Goal: Task Accomplishment & Management: Manage account settings

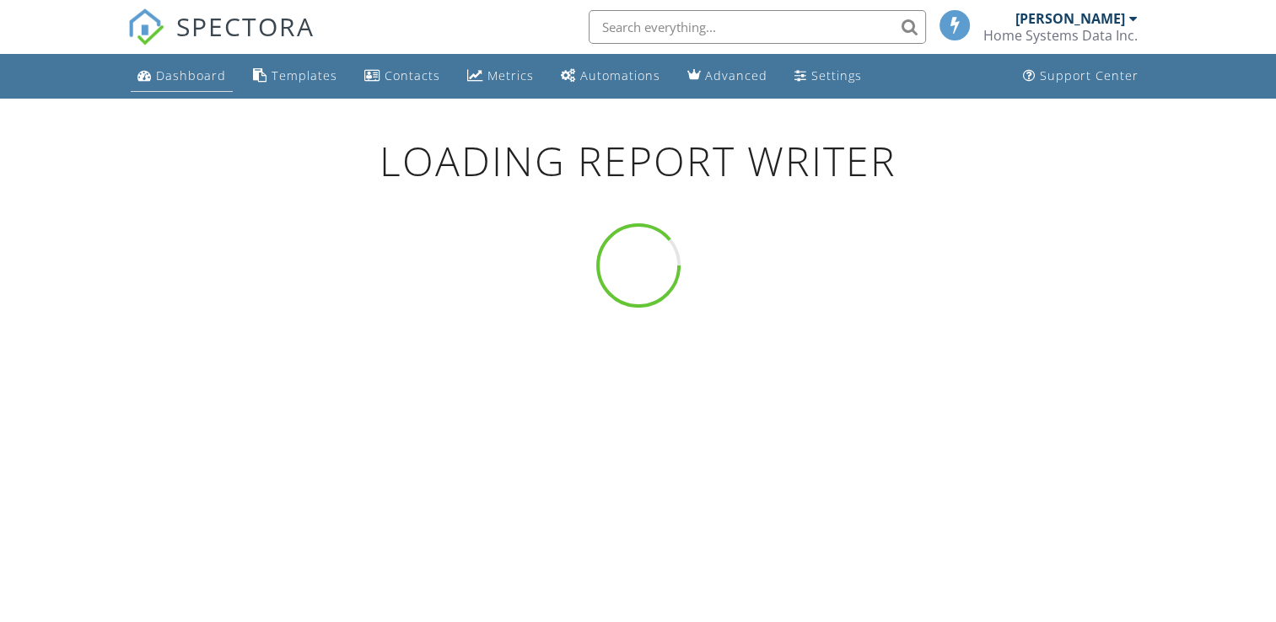
click at [199, 81] on div "Dashboard" at bounding box center [191, 75] width 70 height 16
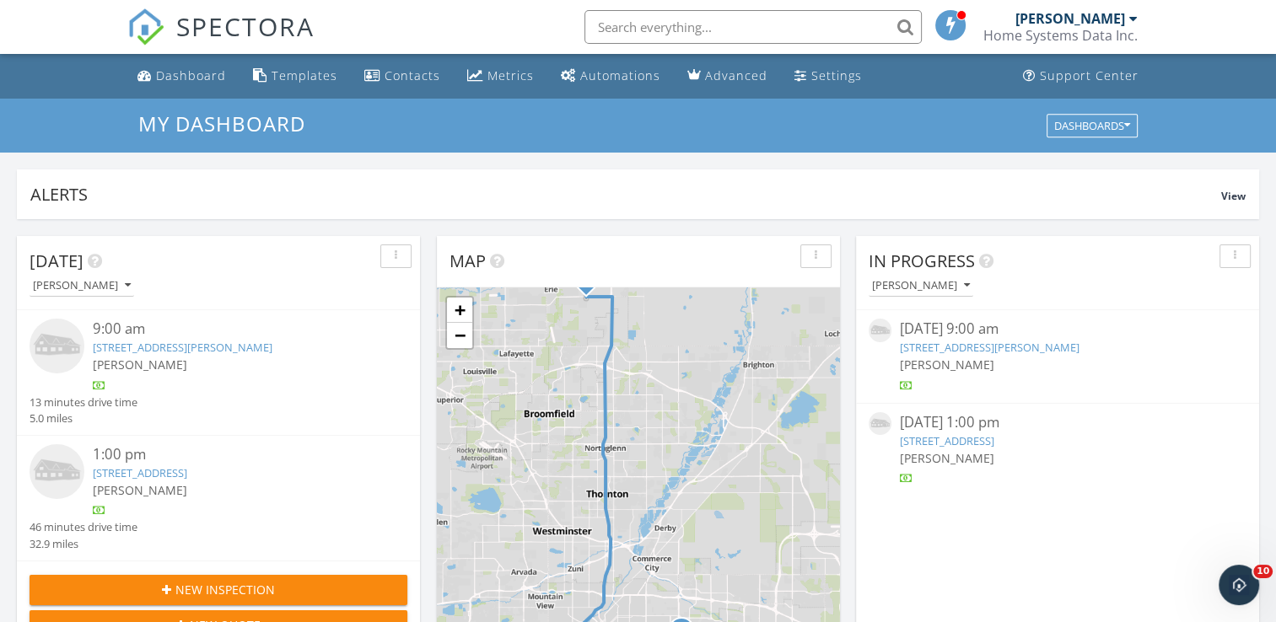
click at [988, 350] on link "8603 E Iliff Dr, Denver, CO 80231" at bounding box center [990, 347] width 180 height 15
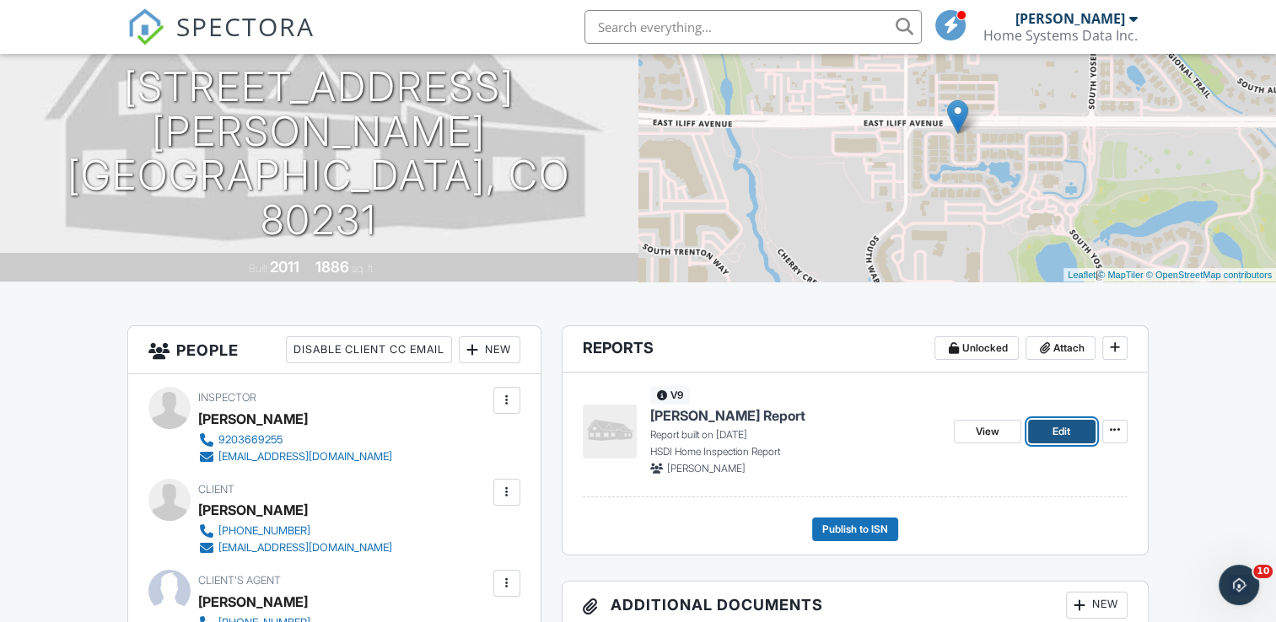
click at [1055, 430] on span "Edit" at bounding box center [1061, 431] width 18 height 17
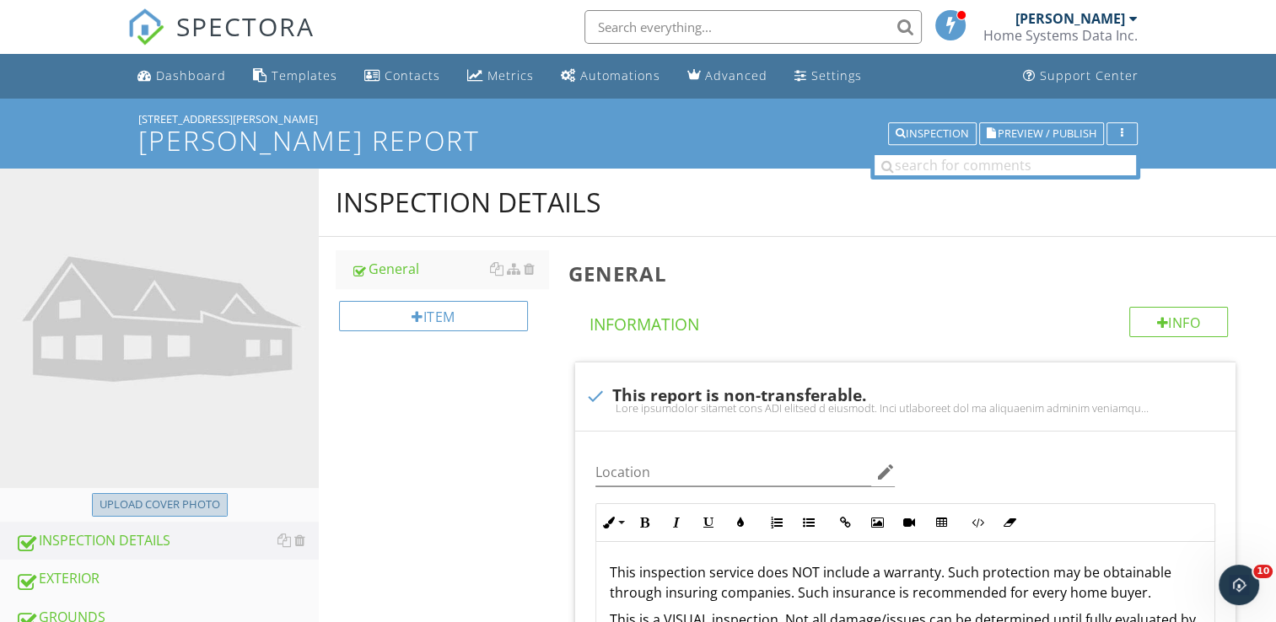
click at [172, 501] on div "Upload cover photo" at bounding box center [159, 505] width 121 height 17
type input "C:\fakepath\02c9746201a13c16b5bbe14f6d3df6b8-cc_ft_960.webp"
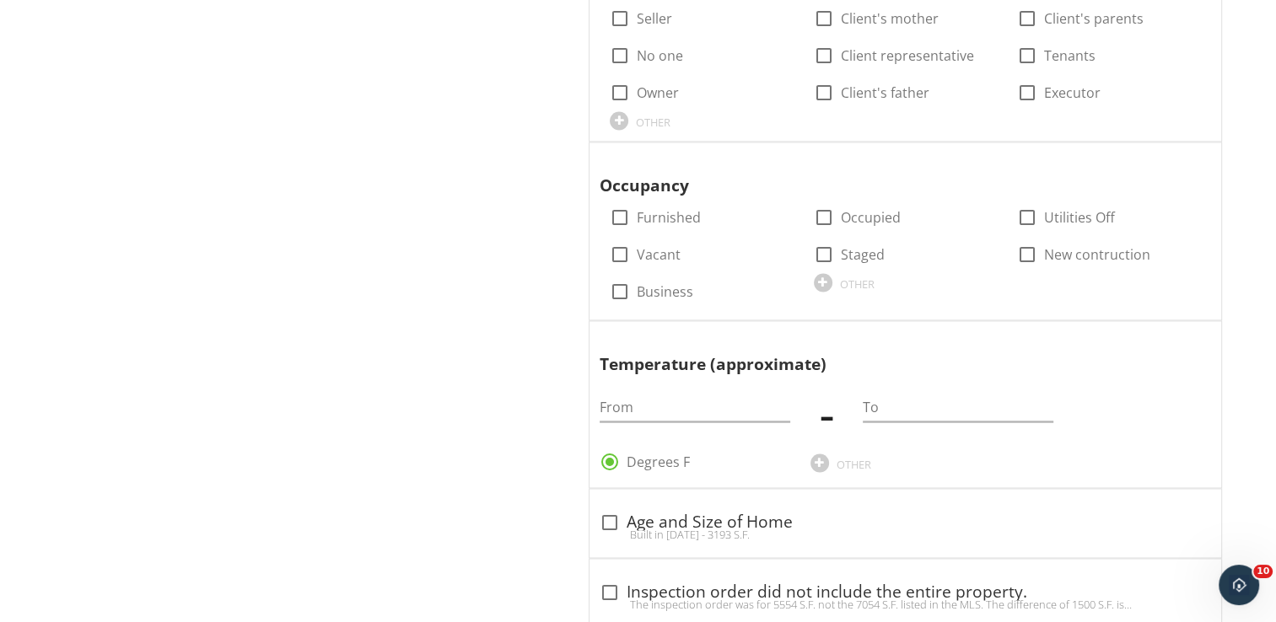
scroll to position [2192, 0]
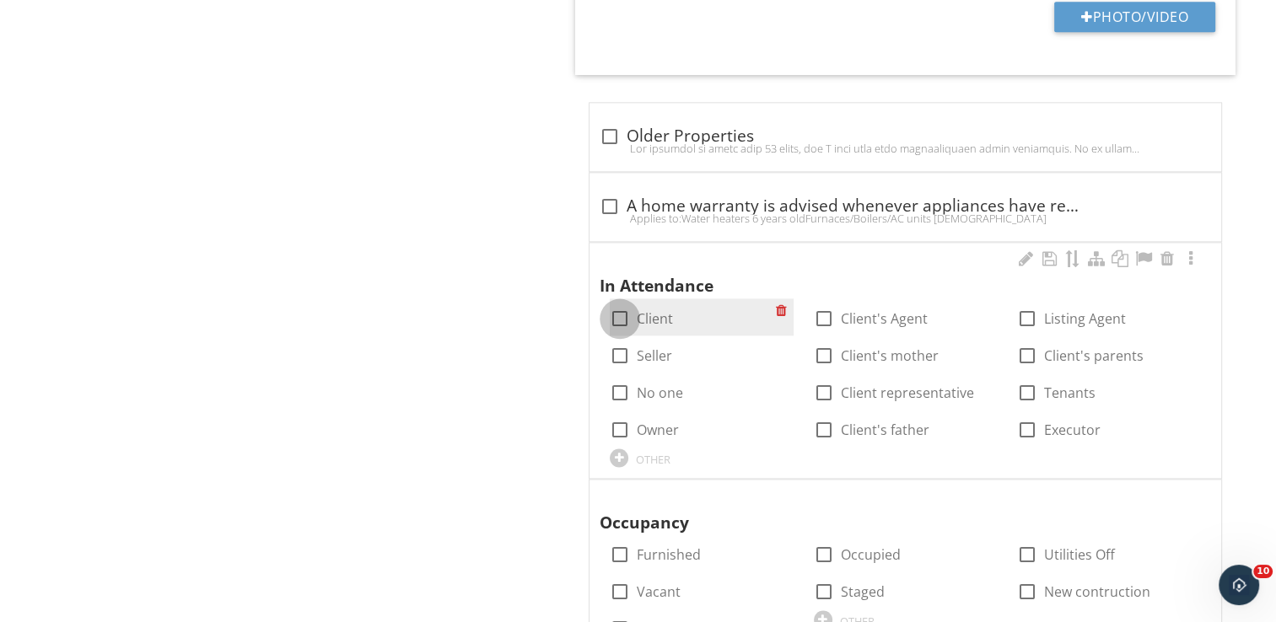
click at [617, 316] on div at bounding box center [619, 318] width 29 height 29
checkbox input "true"
click at [826, 311] on div at bounding box center [823, 318] width 29 height 29
checkbox input "true"
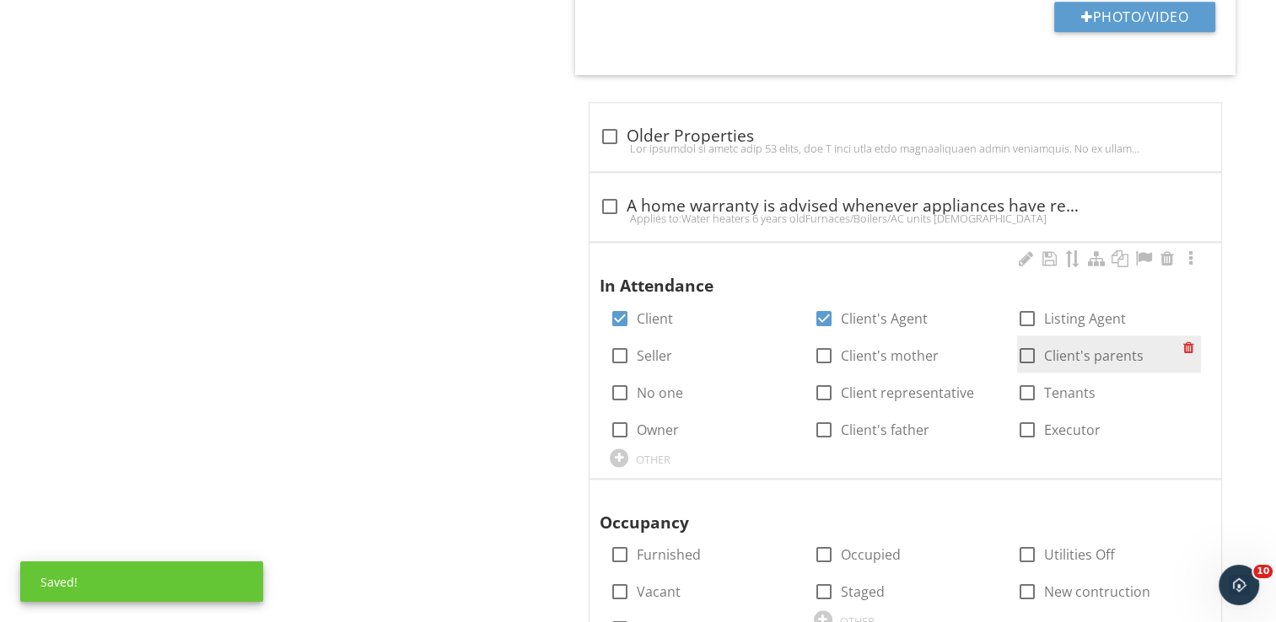
click at [1028, 349] on div at bounding box center [1027, 355] width 29 height 29
checkbox input "true"
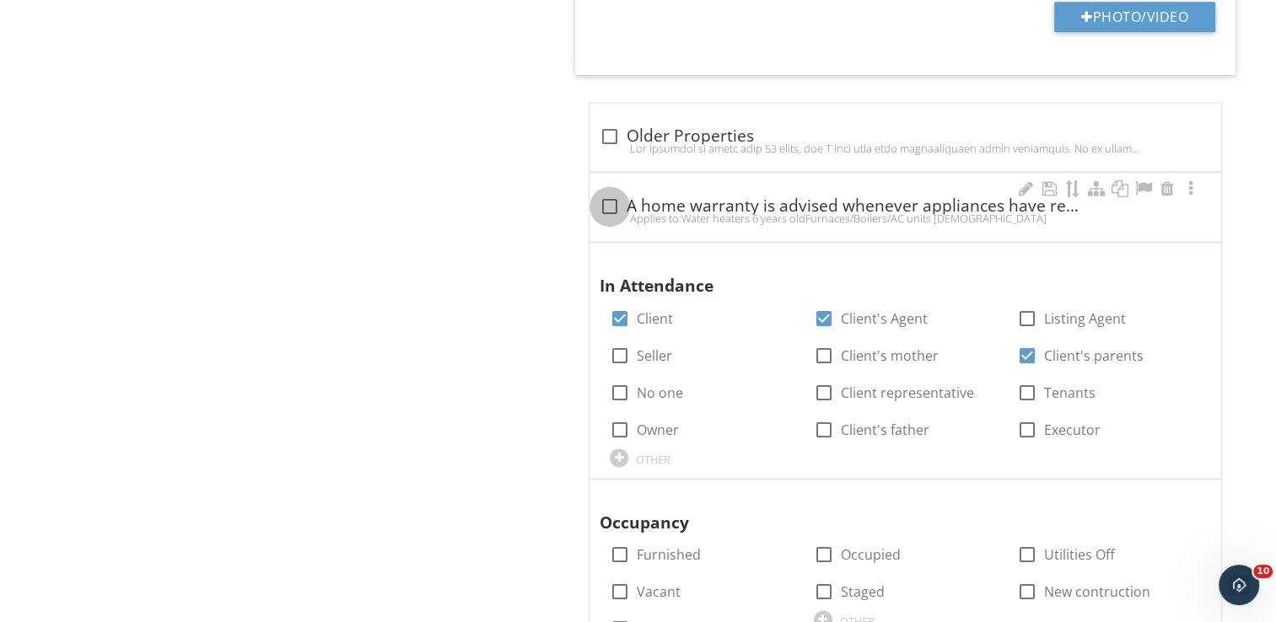
click at [608, 204] on div at bounding box center [609, 206] width 29 height 29
checkbox input "true"
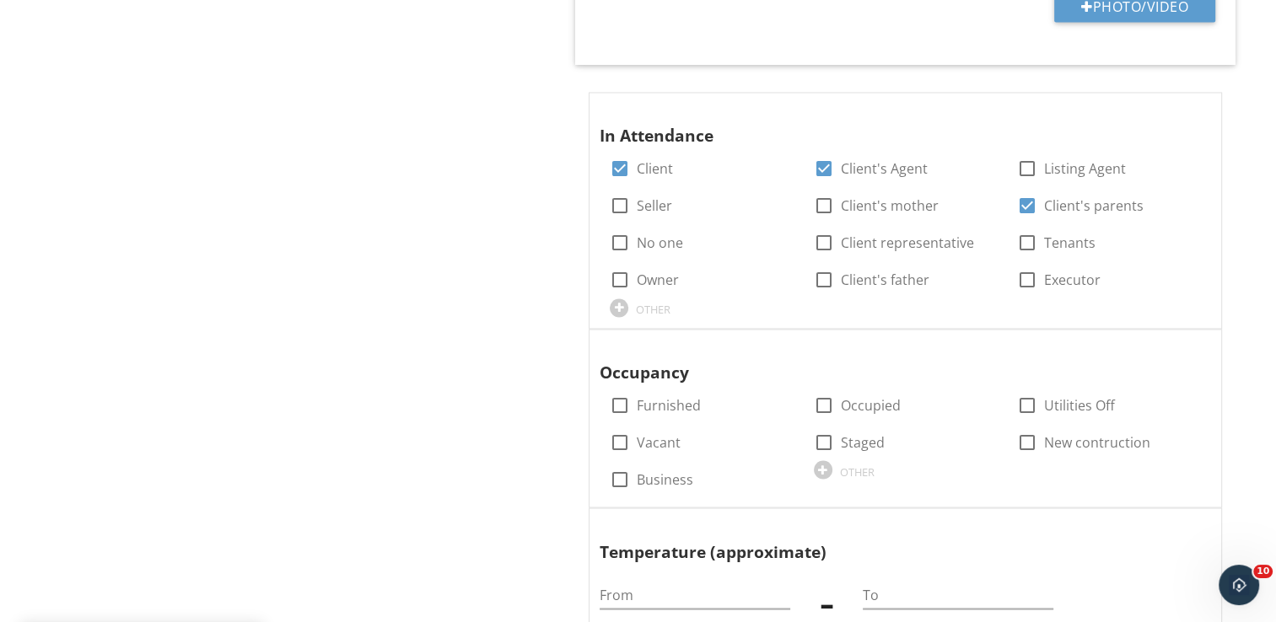
scroll to position [3035, 0]
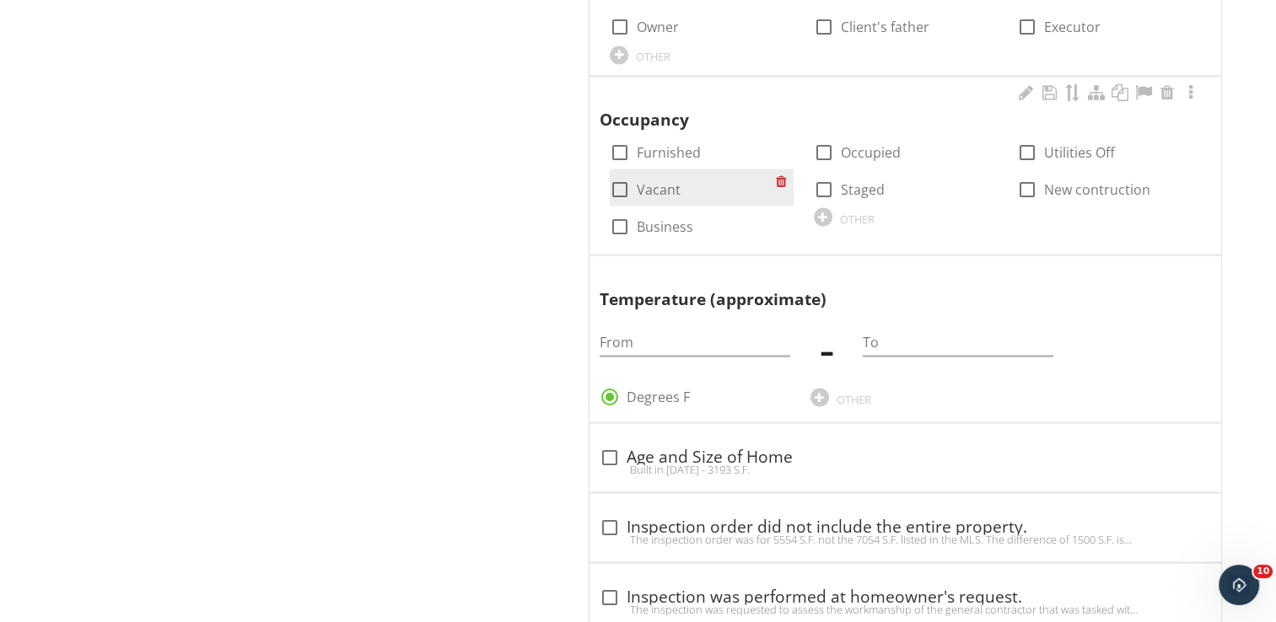
click at [615, 189] on div at bounding box center [619, 189] width 29 height 29
checkbox input "true"
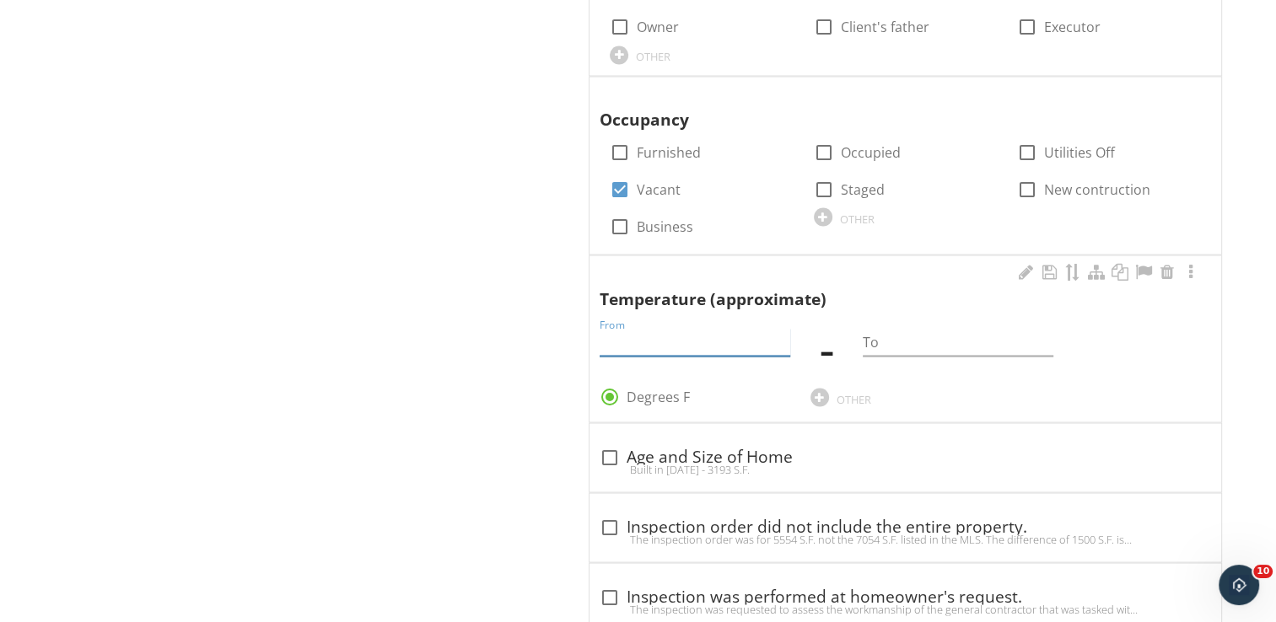
click at [660, 339] on input "From" at bounding box center [695, 342] width 191 height 28
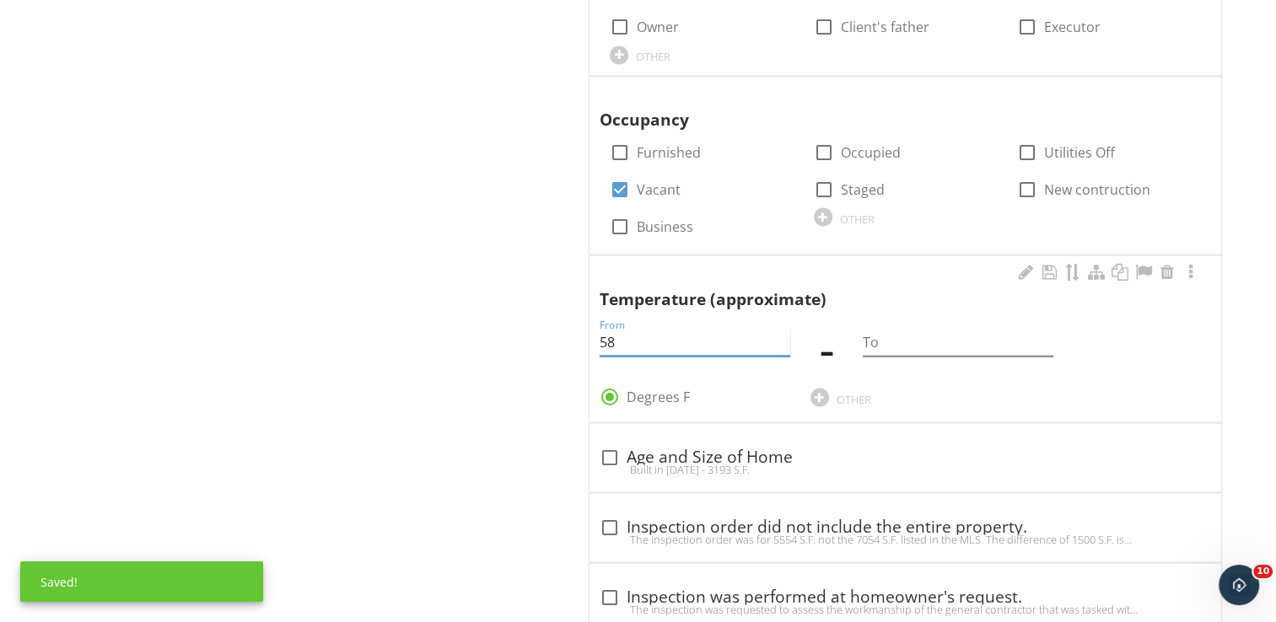
type input "58"
click at [878, 328] on input "To" at bounding box center [958, 342] width 191 height 28
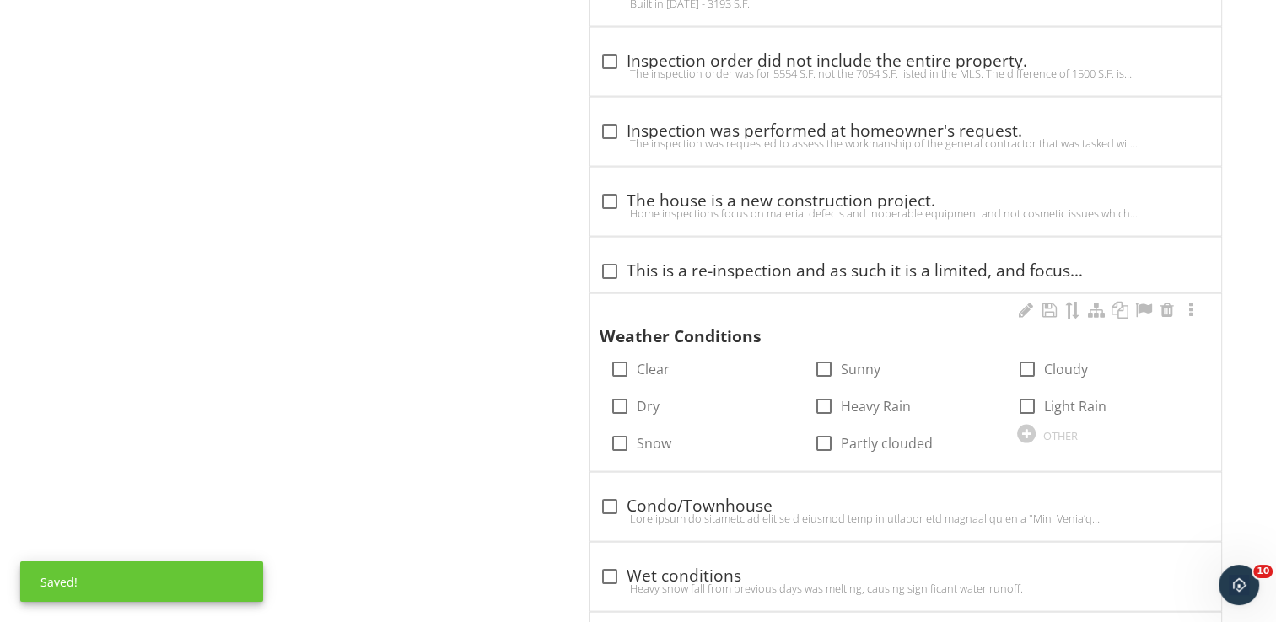
scroll to position [3541, 0]
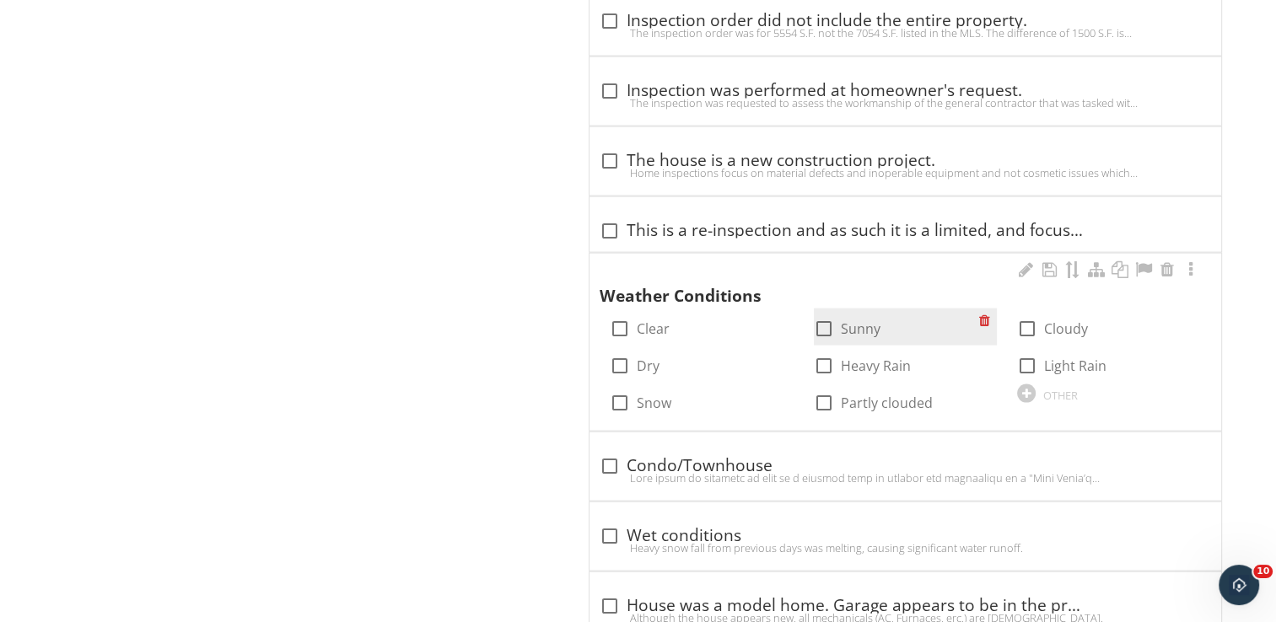
type input "67"
click at [822, 320] on div at bounding box center [823, 329] width 29 height 29
checkbox input "true"
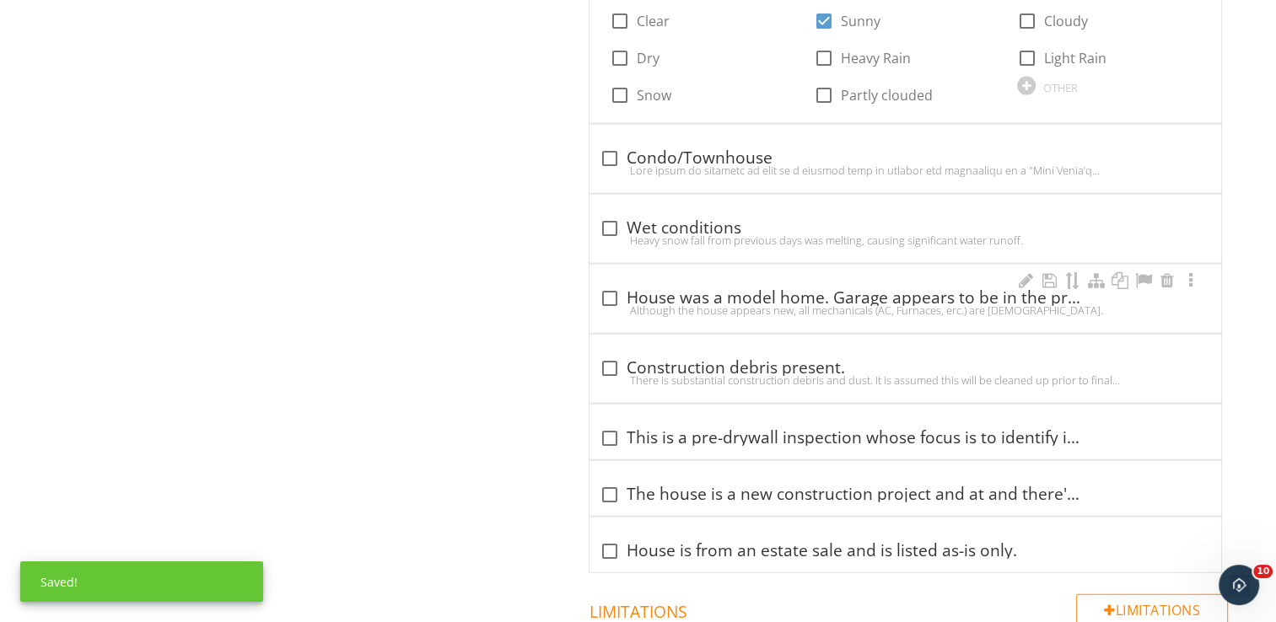
scroll to position [3879, 0]
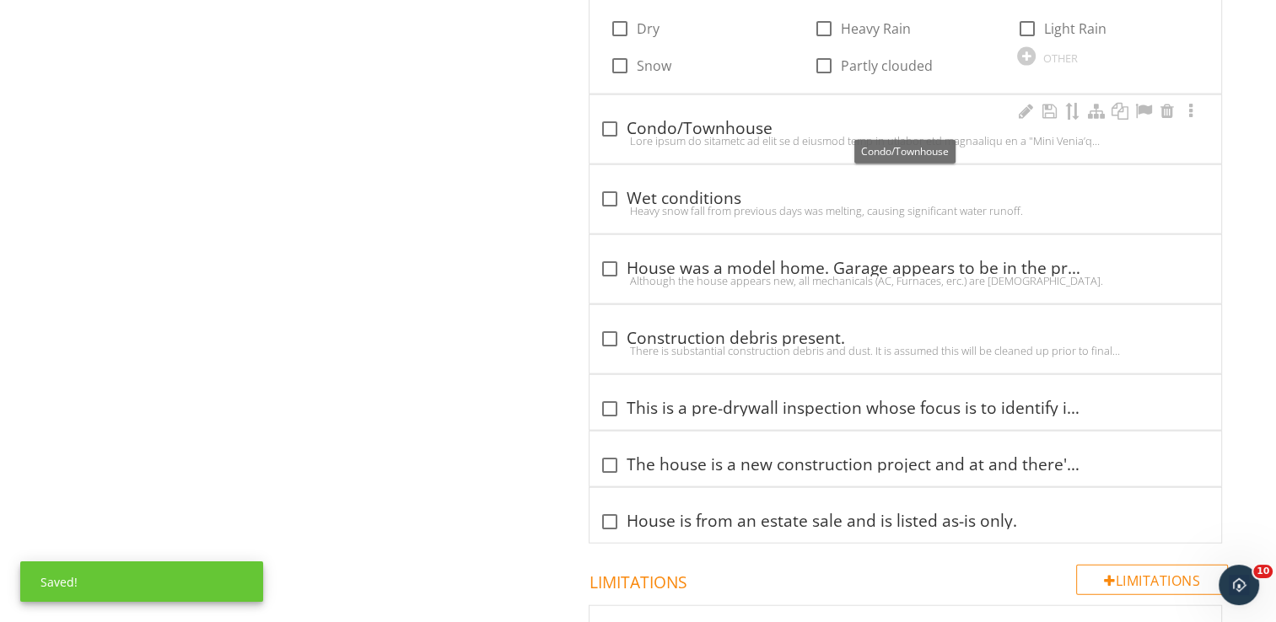
click at [605, 116] on div at bounding box center [609, 129] width 29 height 29
checkbox input "true"
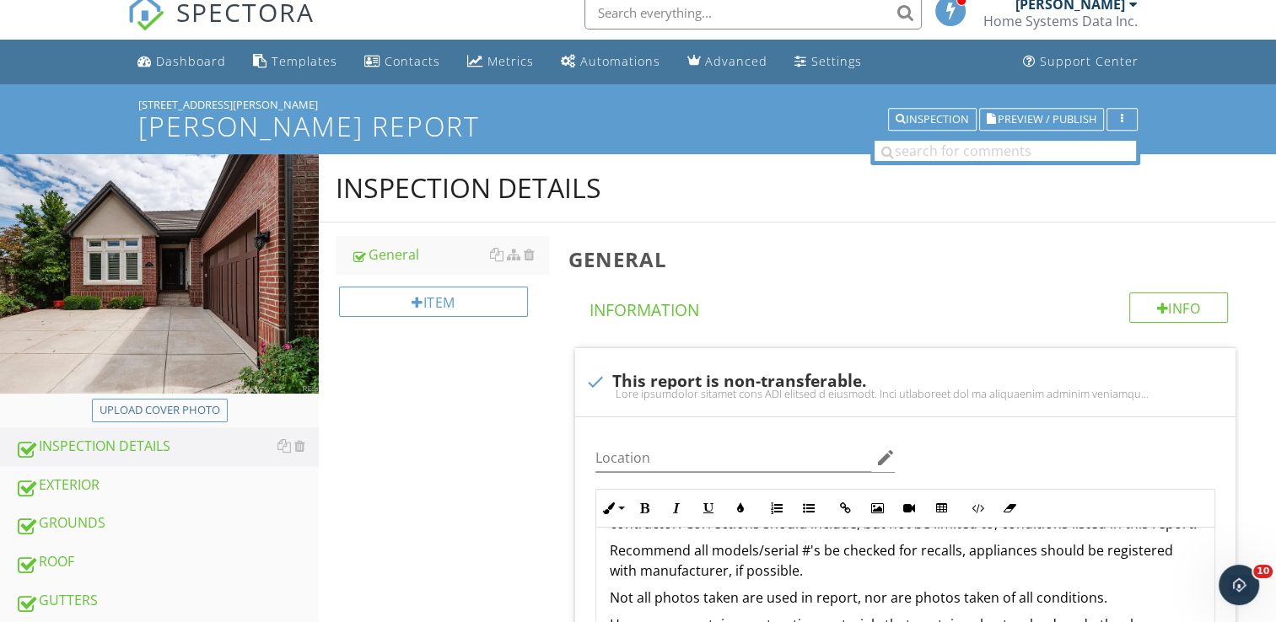
scroll to position [0, 0]
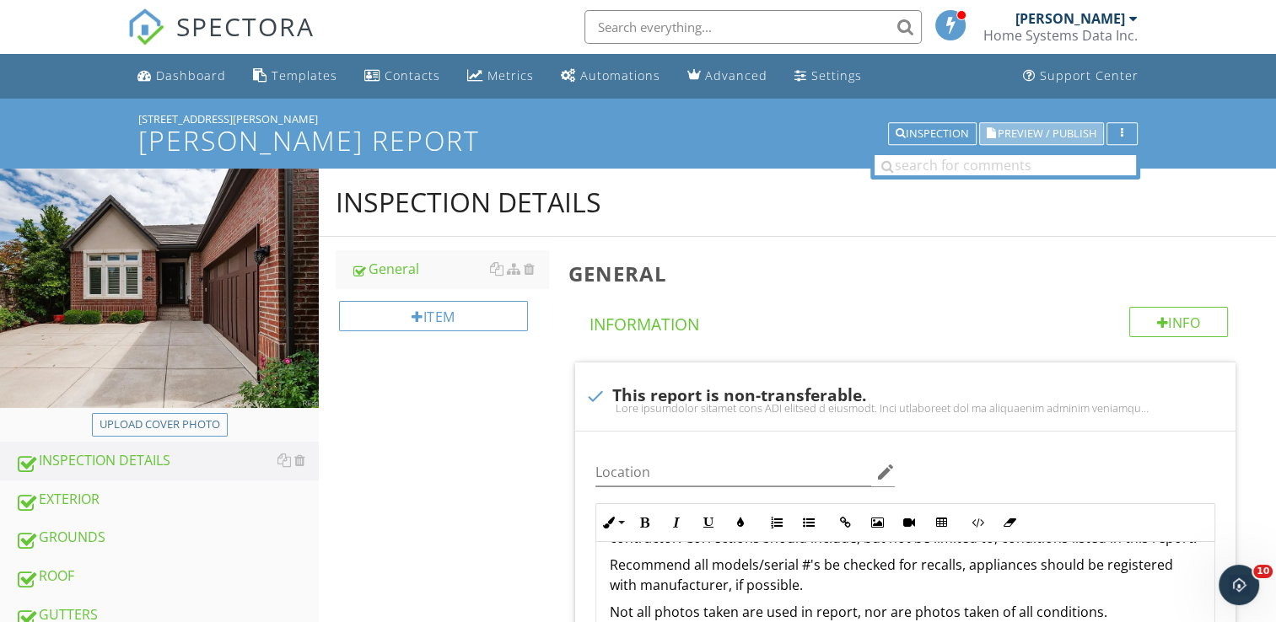
click at [1035, 132] on span "Preview / Publish" at bounding box center [1046, 133] width 99 height 11
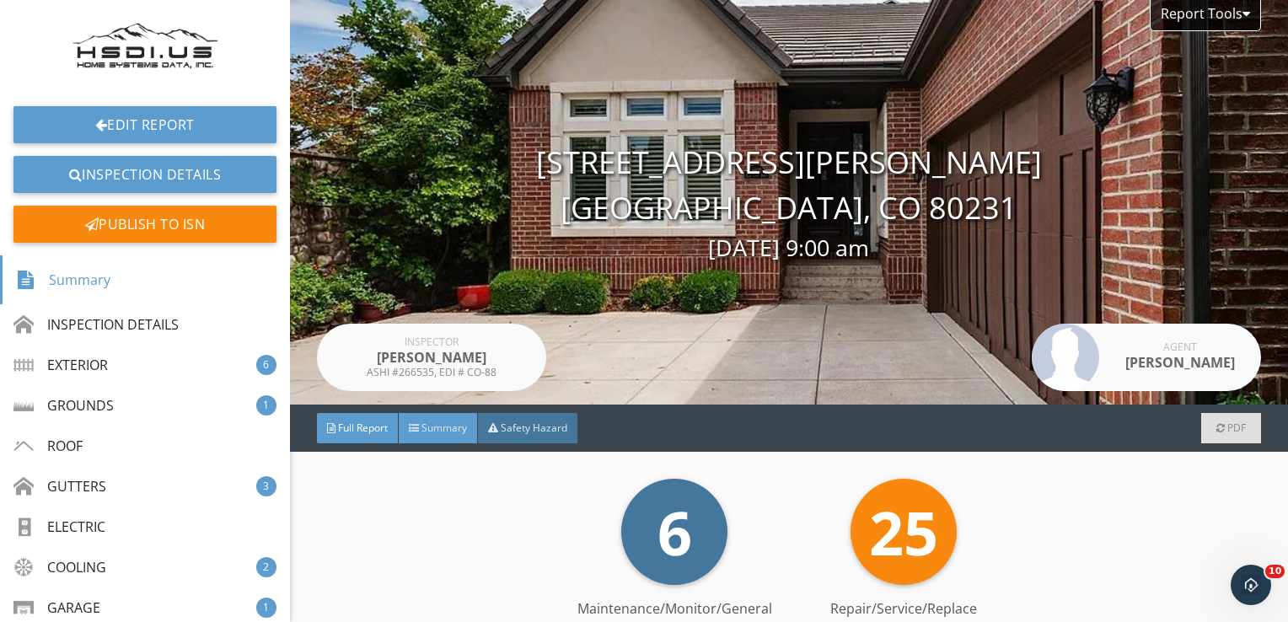
click at [416, 430] on div at bounding box center [414, 428] width 10 height 10
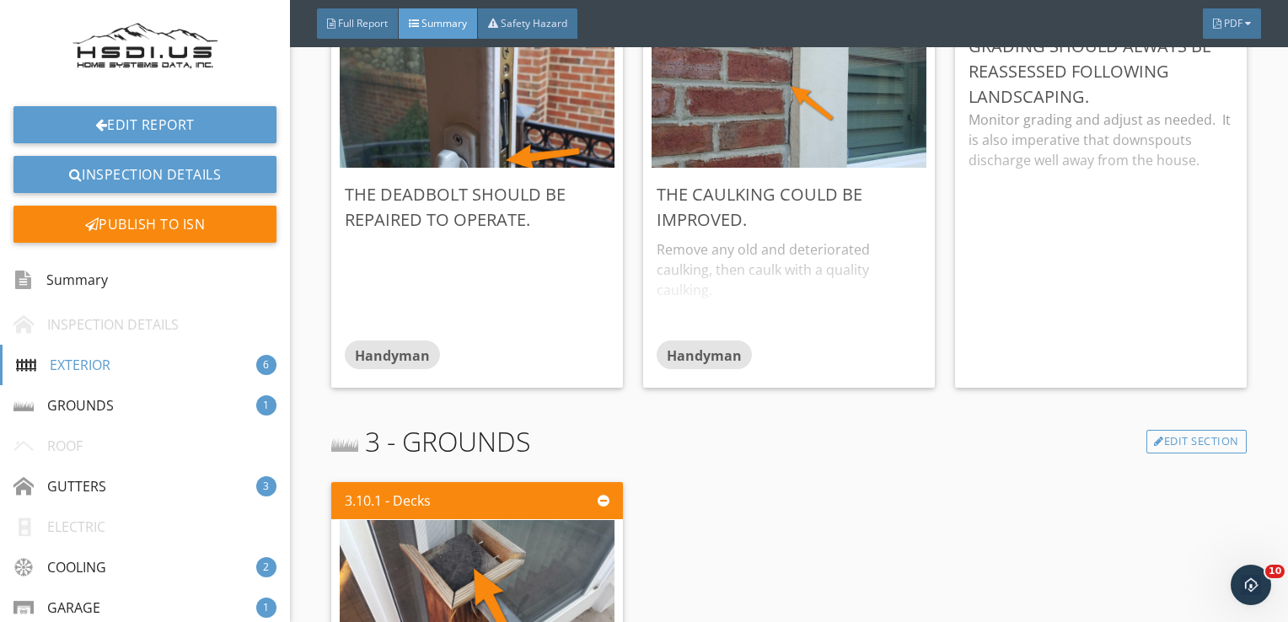
scroll to position [759, 0]
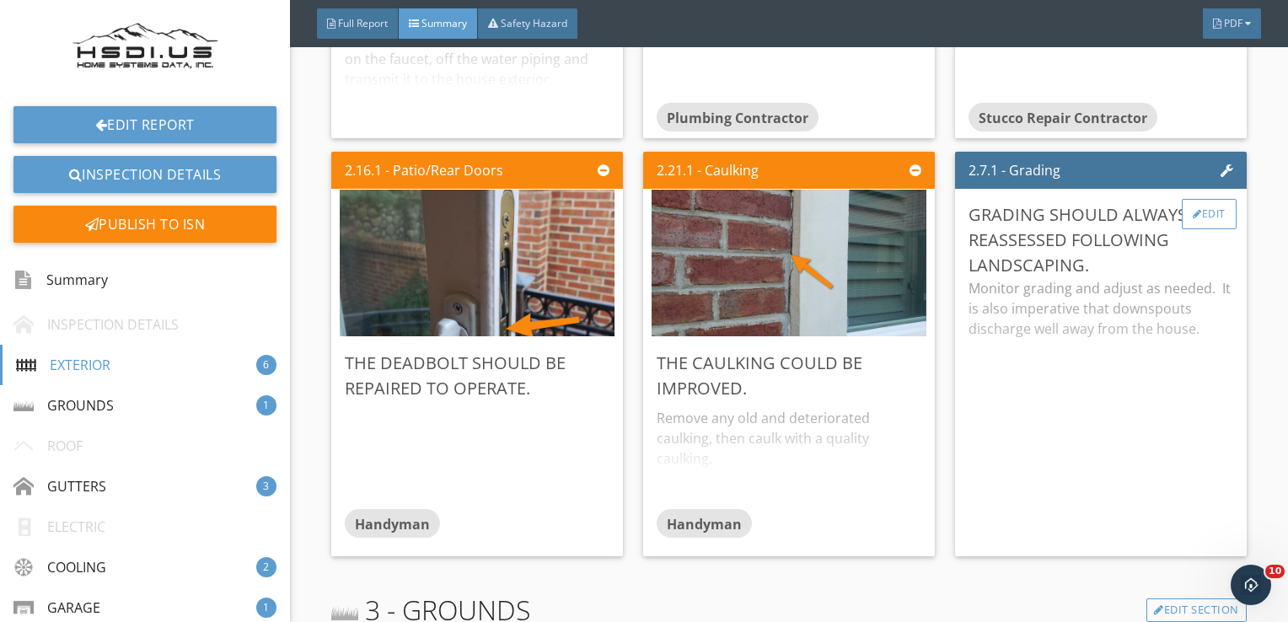
click at [1203, 218] on div "Edit" at bounding box center [1209, 214] width 55 height 30
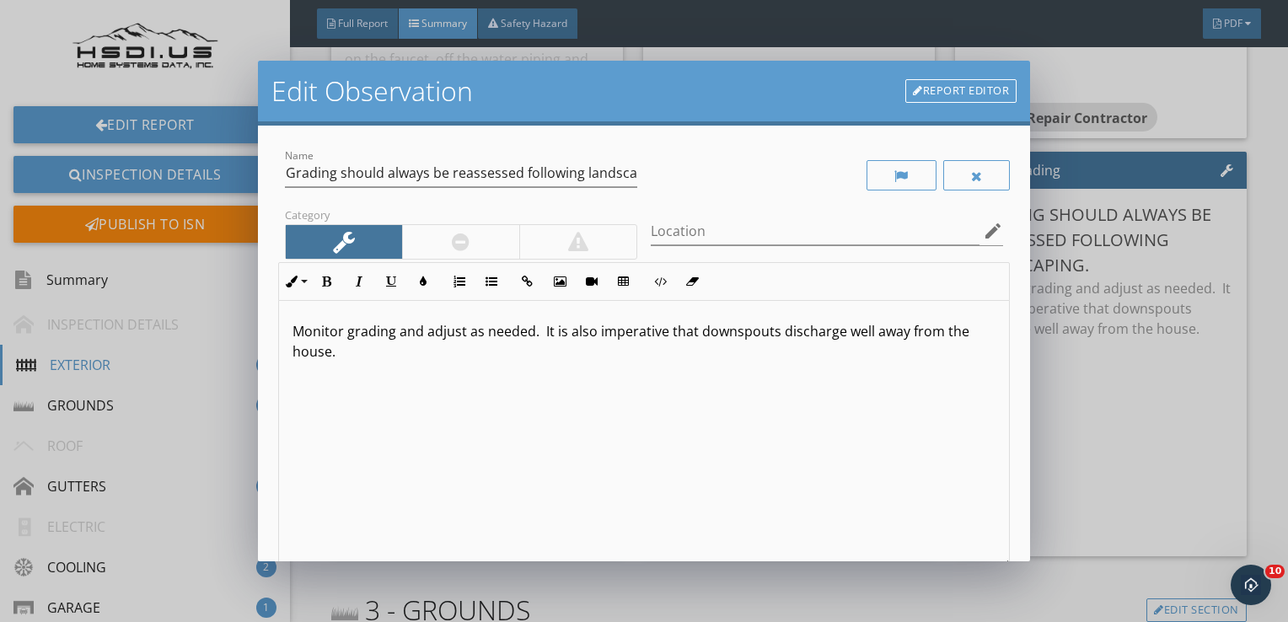
click at [957, 83] on link "Report Editor" at bounding box center [961, 91] width 111 height 24
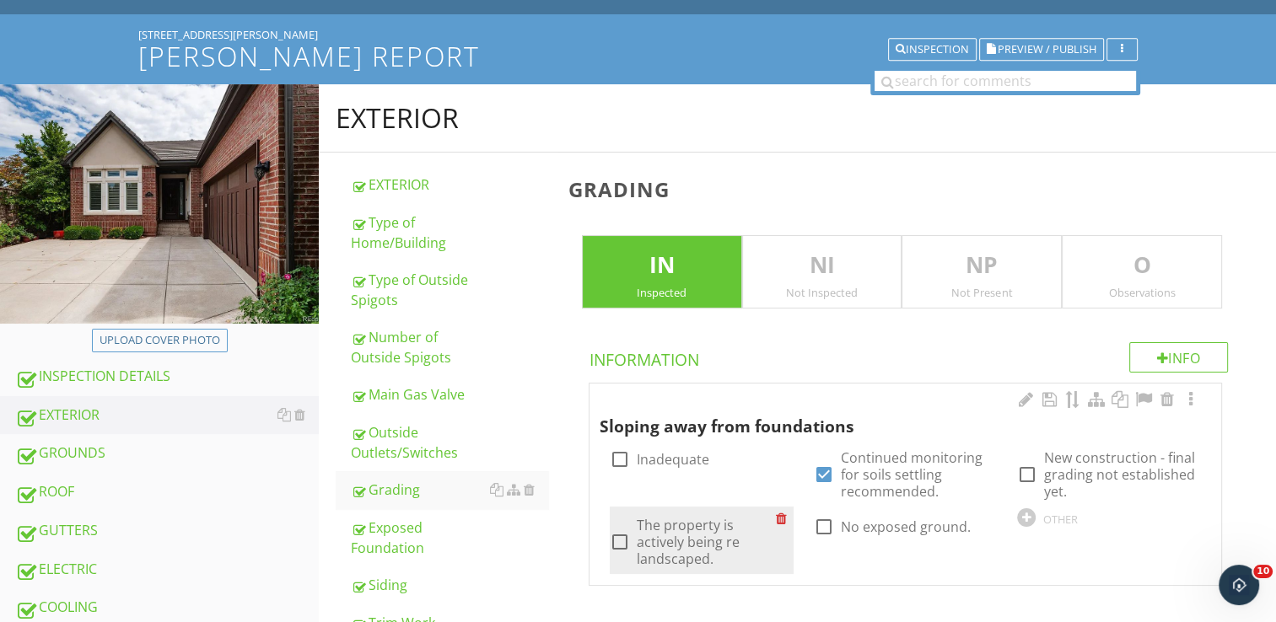
scroll to position [253, 0]
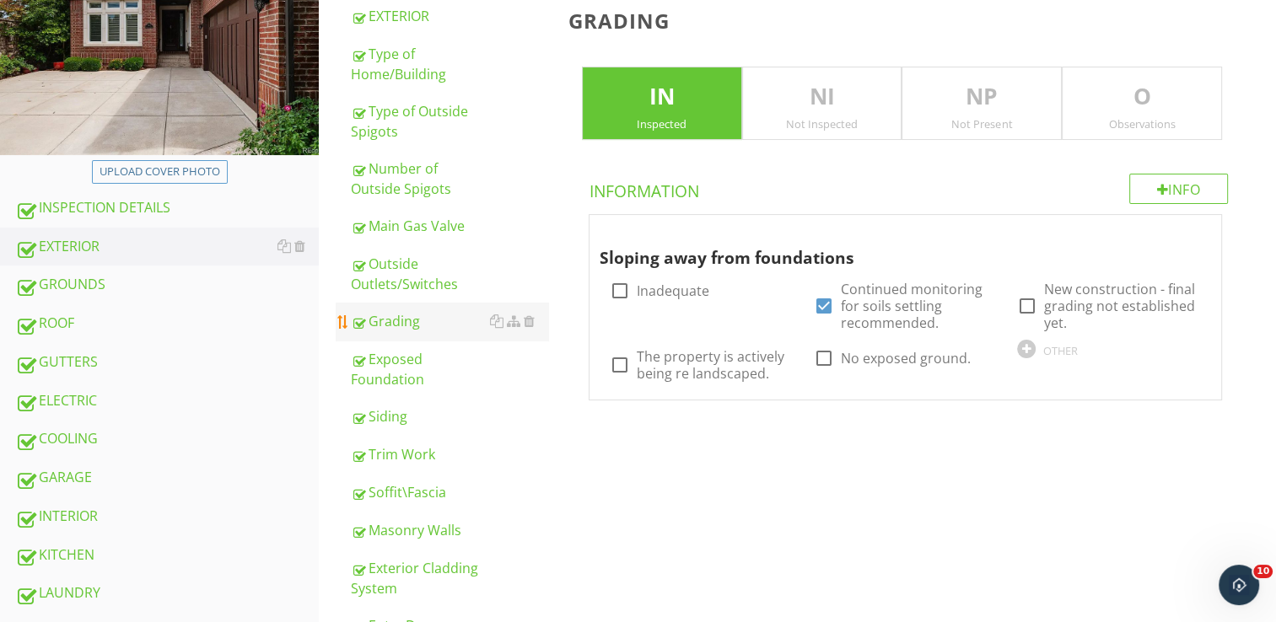
click at [388, 315] on div "Grading" at bounding box center [449, 321] width 197 height 20
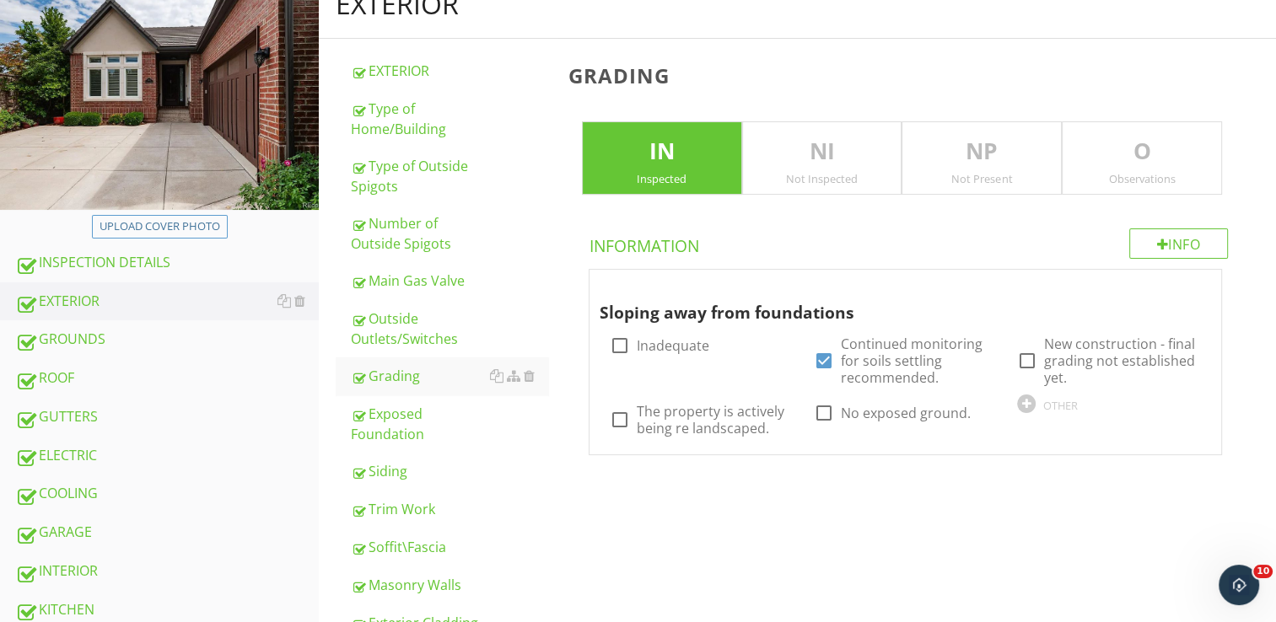
scroll to position [110, 0]
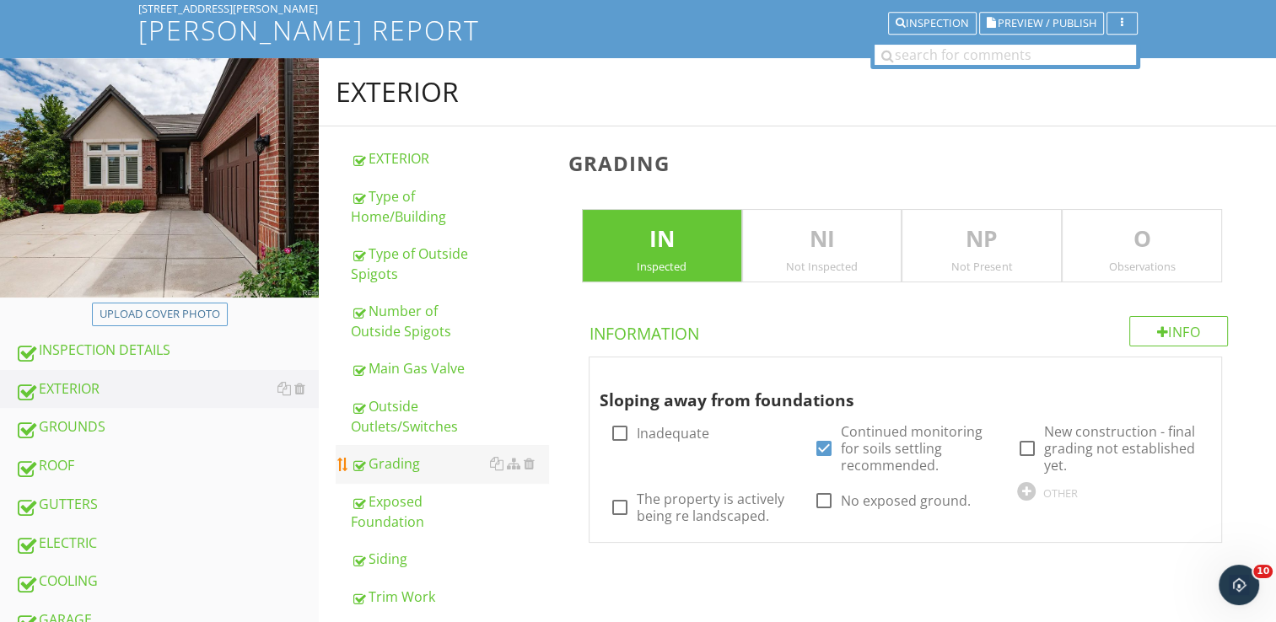
click at [376, 460] on div "Grading" at bounding box center [449, 464] width 197 height 20
click at [1121, 239] on p "O" at bounding box center [1141, 240] width 159 height 34
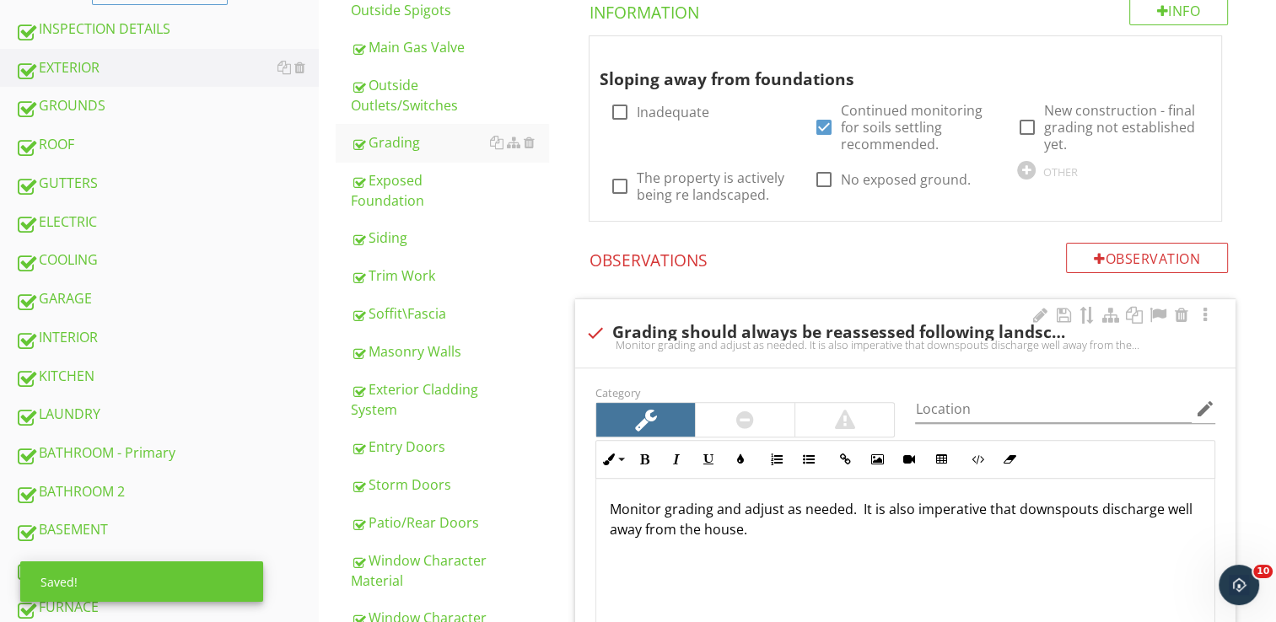
scroll to position [448, 0]
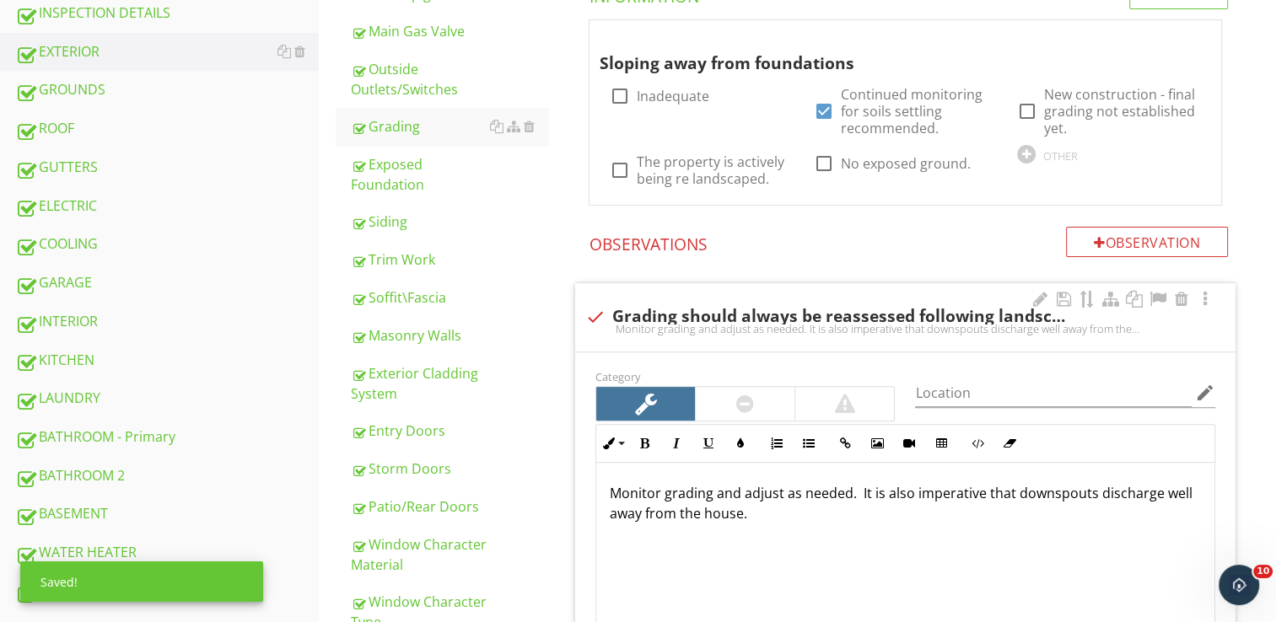
click at [590, 323] on div "Monitor grading and adjust as needed. It is also imperative that downspouts dis…" at bounding box center [905, 328] width 640 height 13
checkbox input "true"
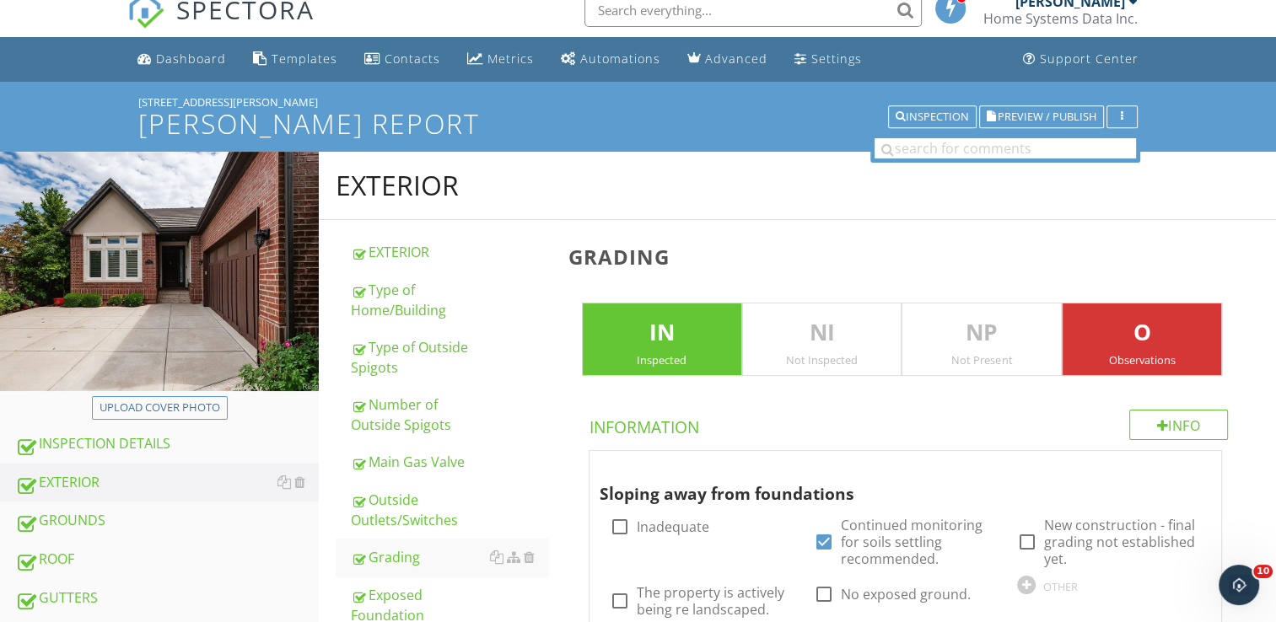
scroll to position [0, 0]
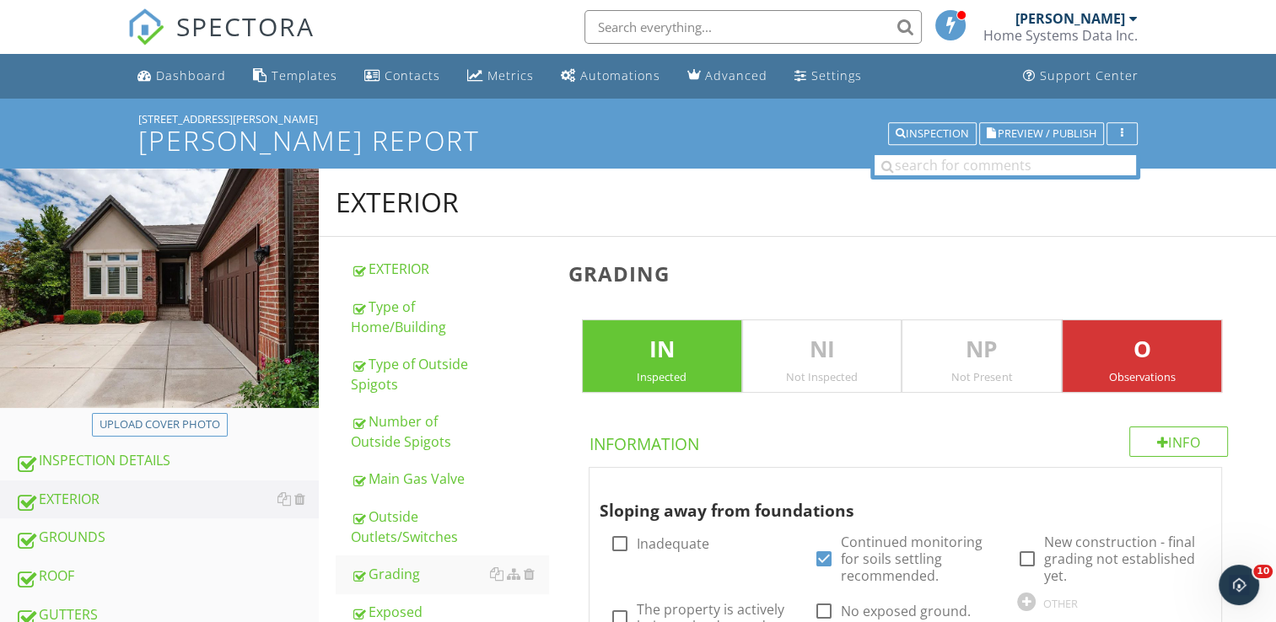
click at [1148, 335] on p "O" at bounding box center [1141, 350] width 159 height 34
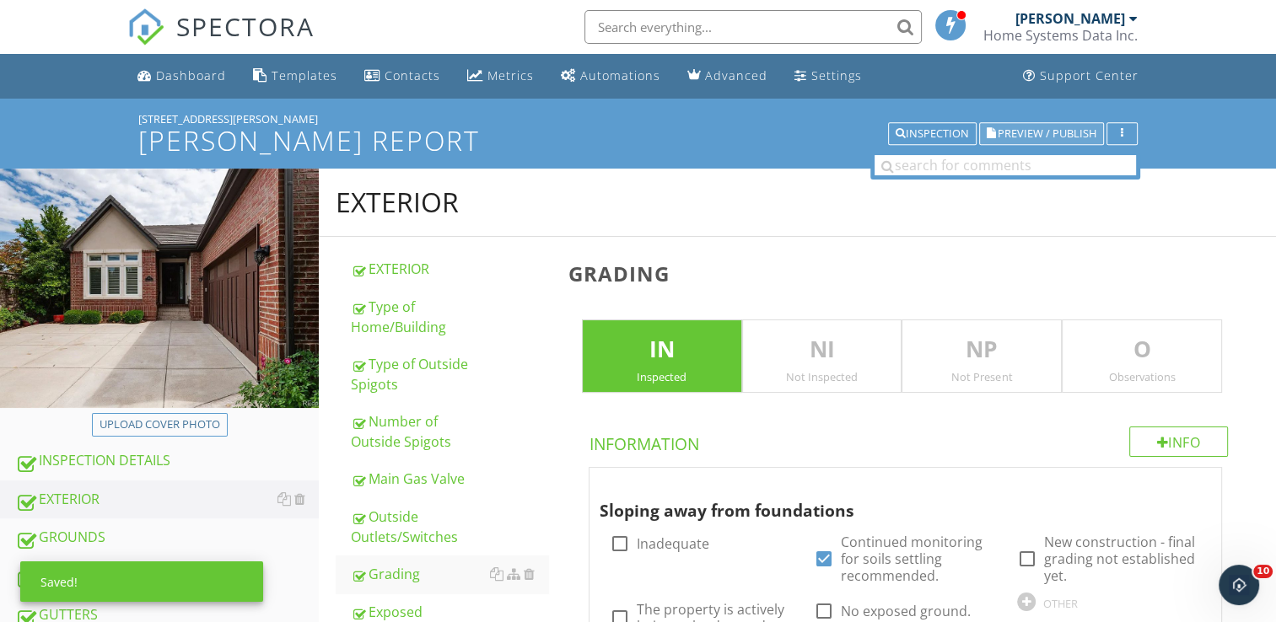
click at [1022, 133] on span "Preview / Publish" at bounding box center [1046, 133] width 99 height 11
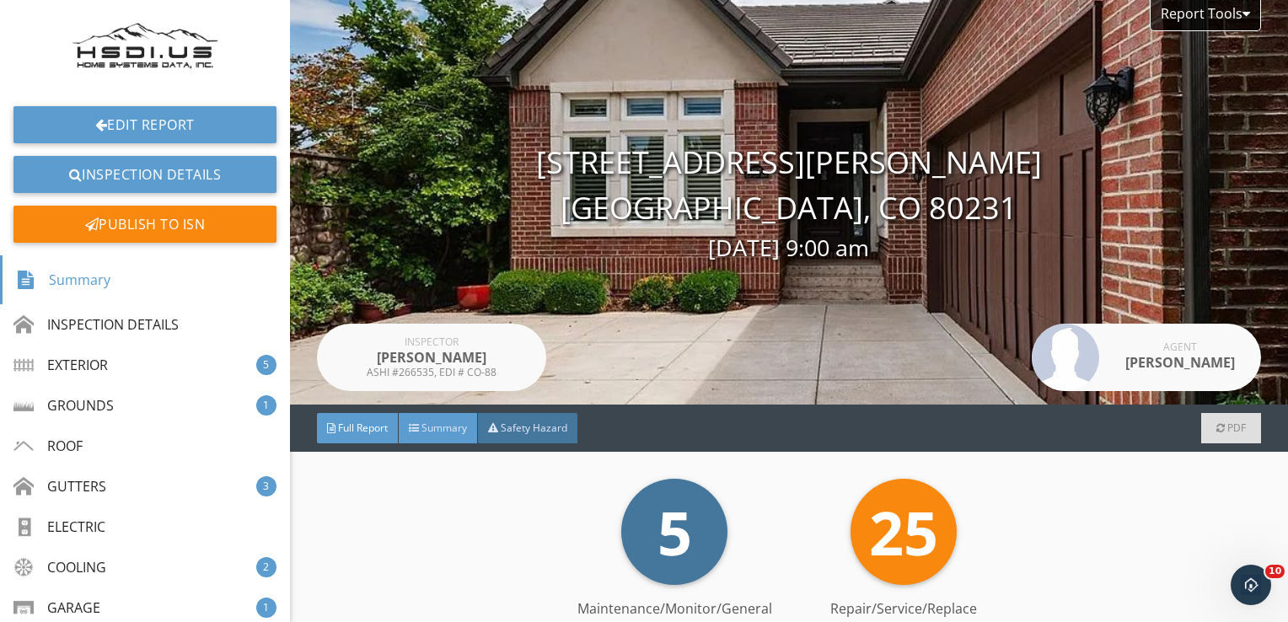
click at [436, 437] on div "Summary" at bounding box center [438, 428] width 79 height 30
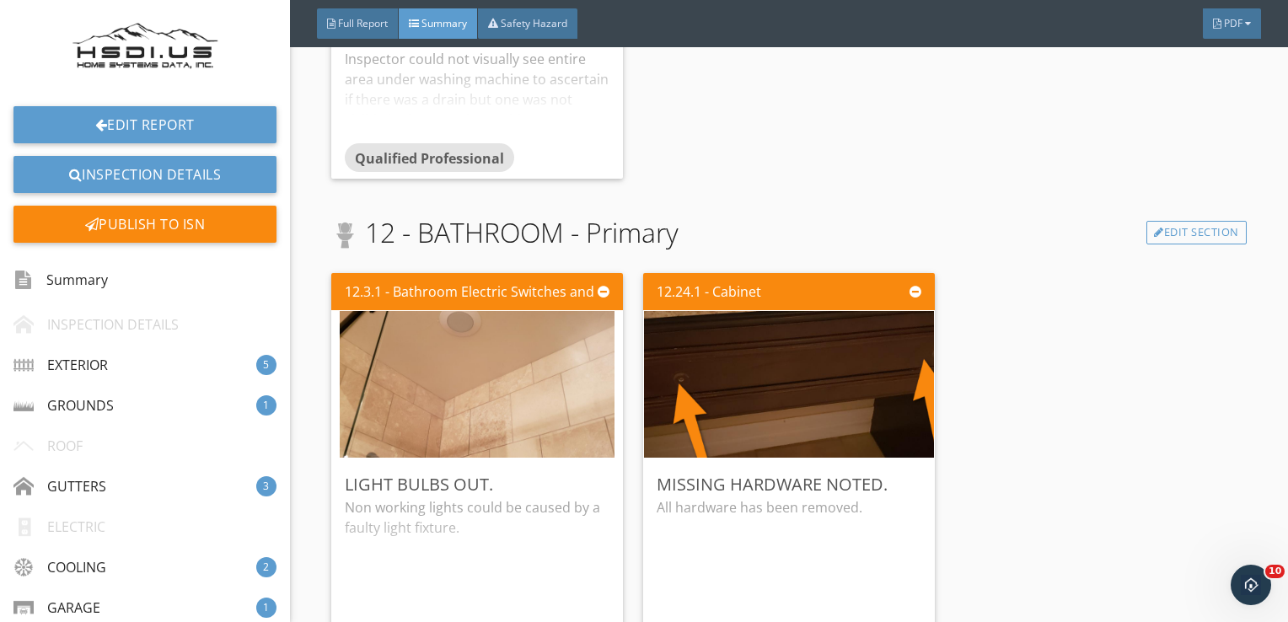
scroll to position [5059, 0]
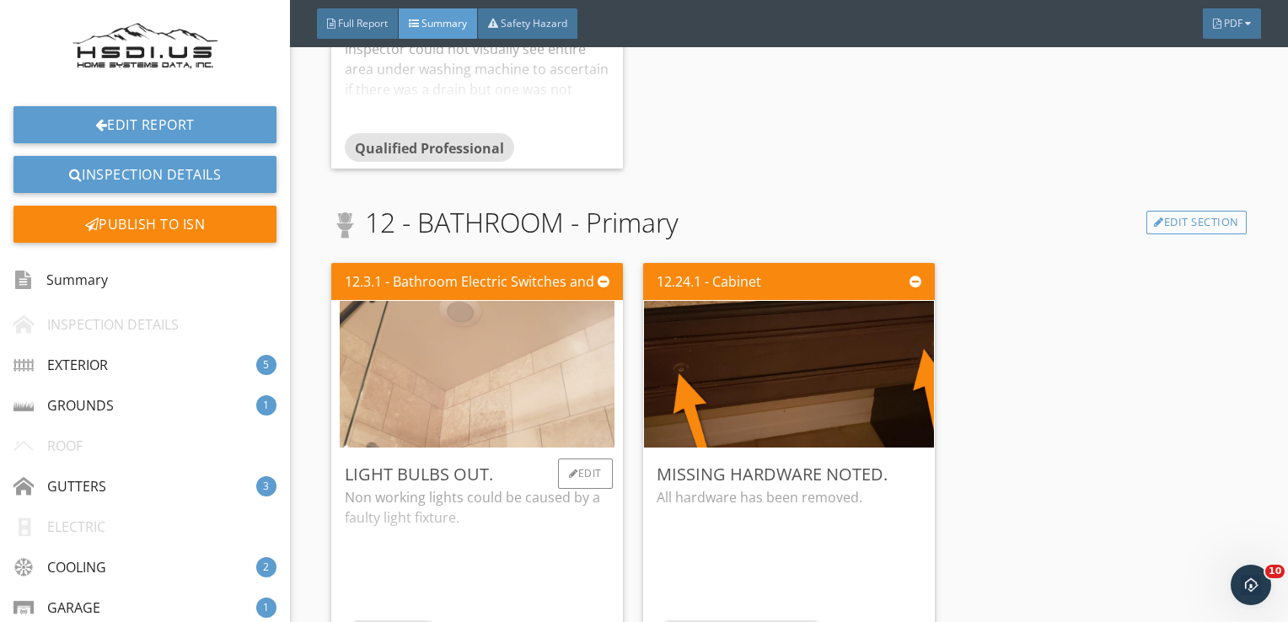
click at [487, 406] on img at bounding box center [477, 374] width 275 height 367
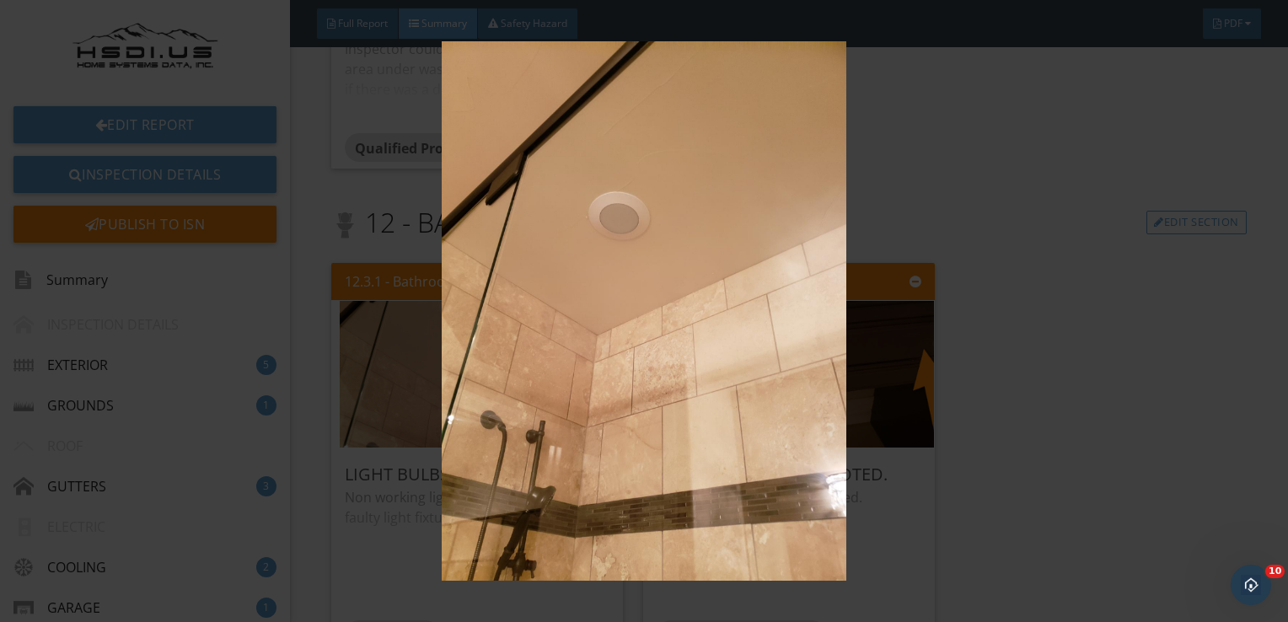
click at [654, 321] on img at bounding box center [644, 311] width 1173 height 540
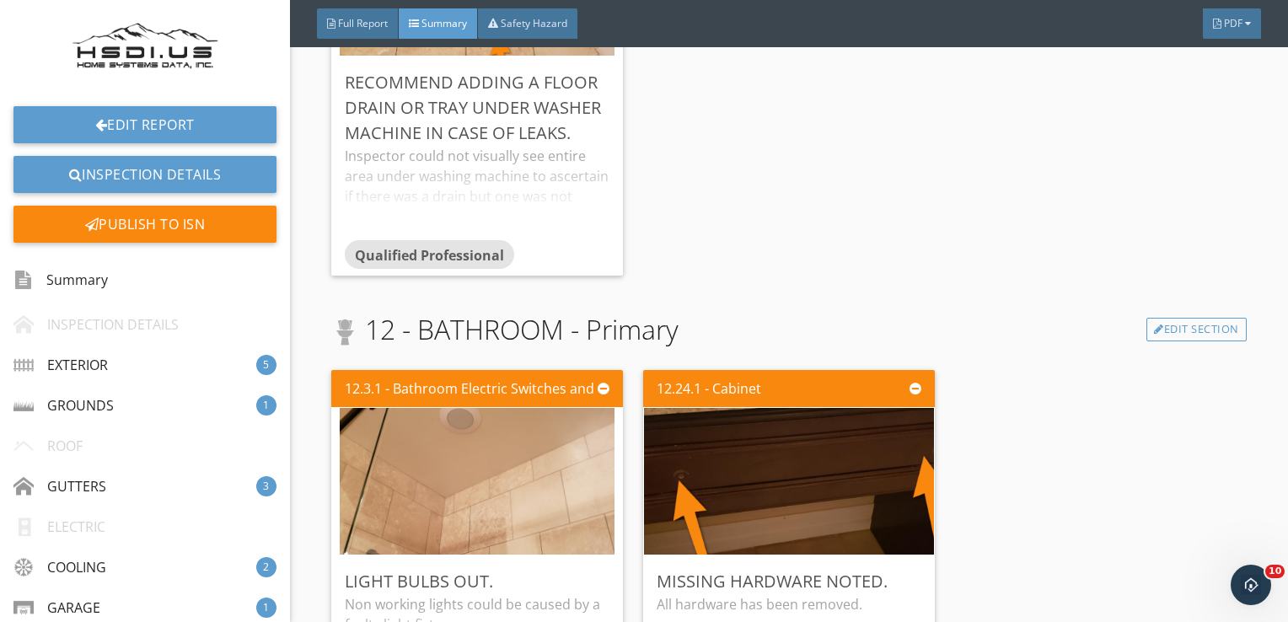
scroll to position [5100, 0]
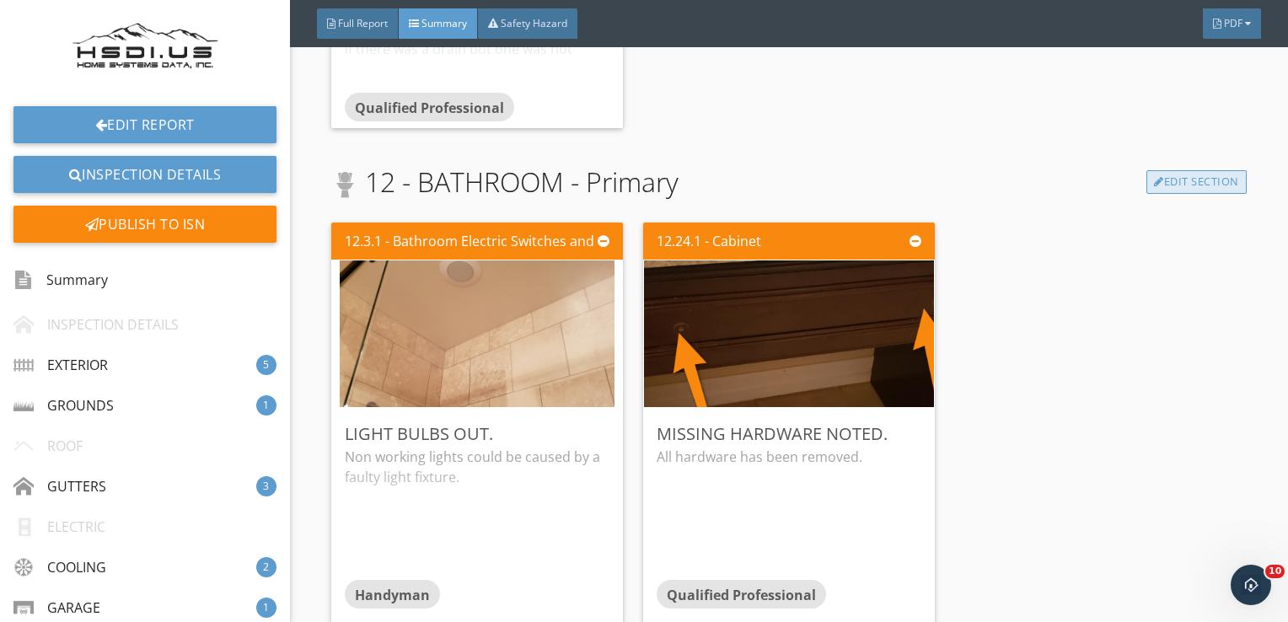
click at [1201, 186] on link "Edit Section" at bounding box center [1197, 182] width 100 height 24
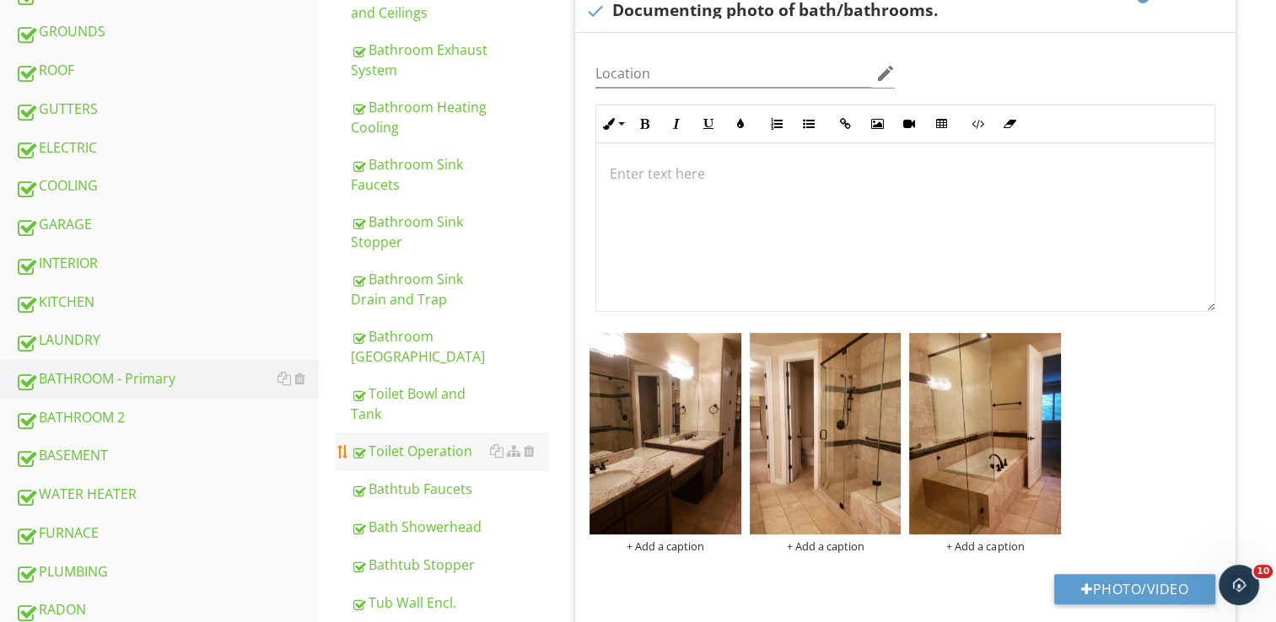
scroll to position [675, 0]
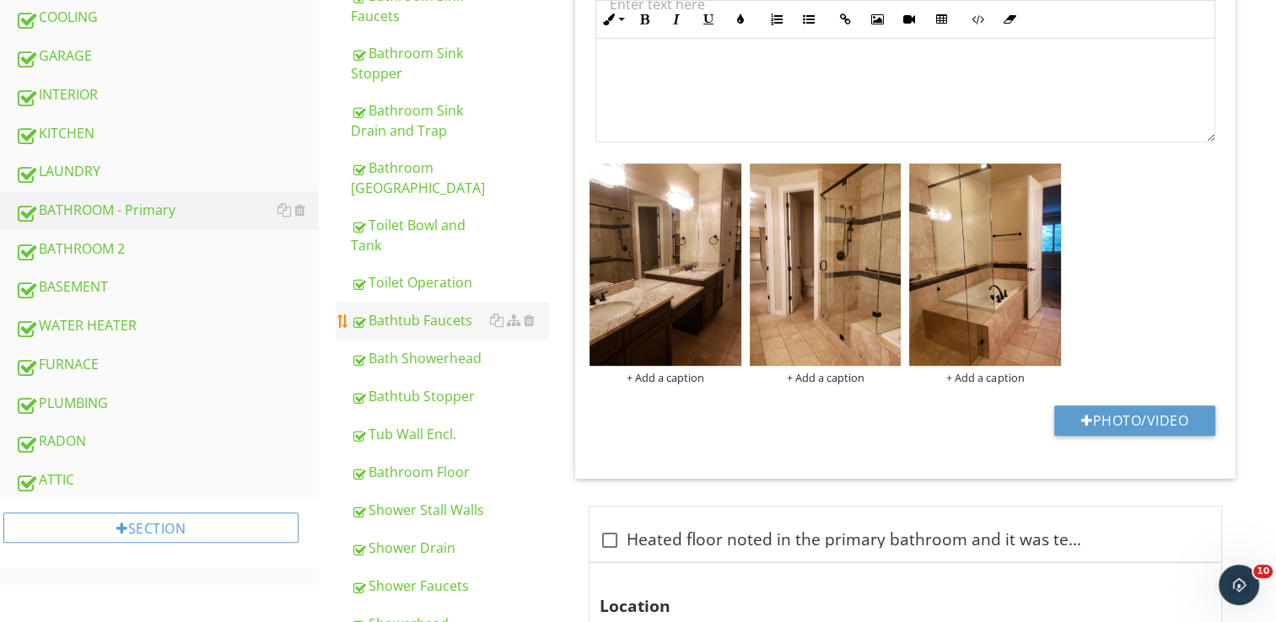
click at [420, 322] on div "Bathtub Faucets" at bounding box center [449, 320] width 197 height 20
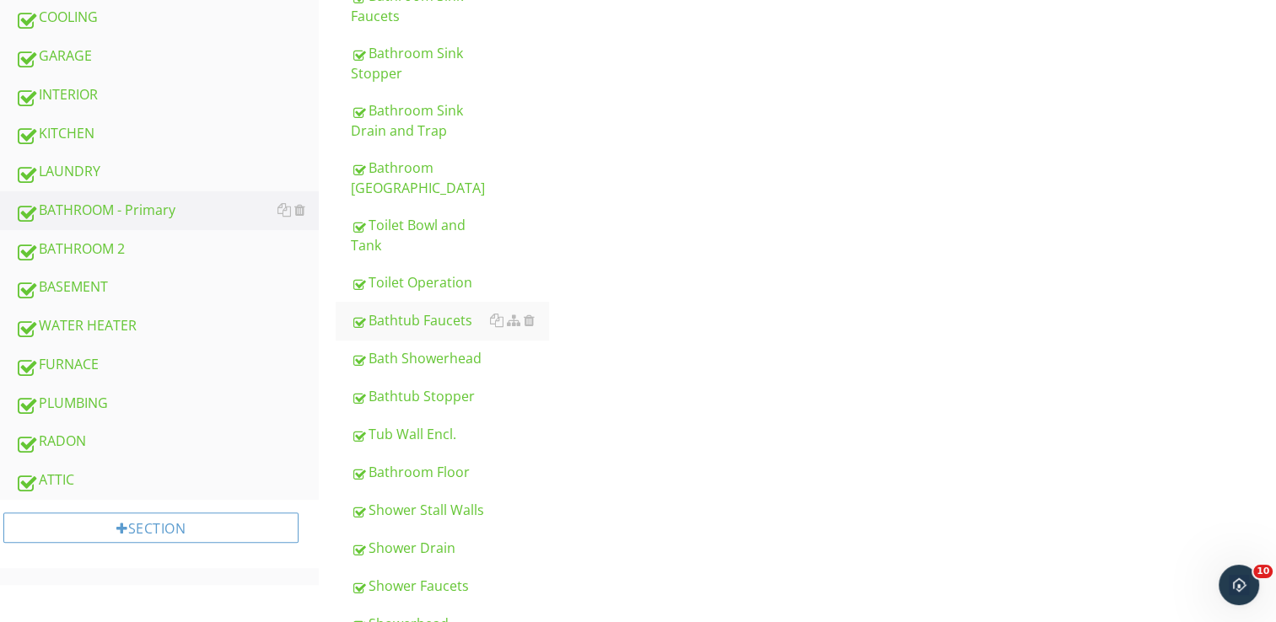
scroll to position [169, 0]
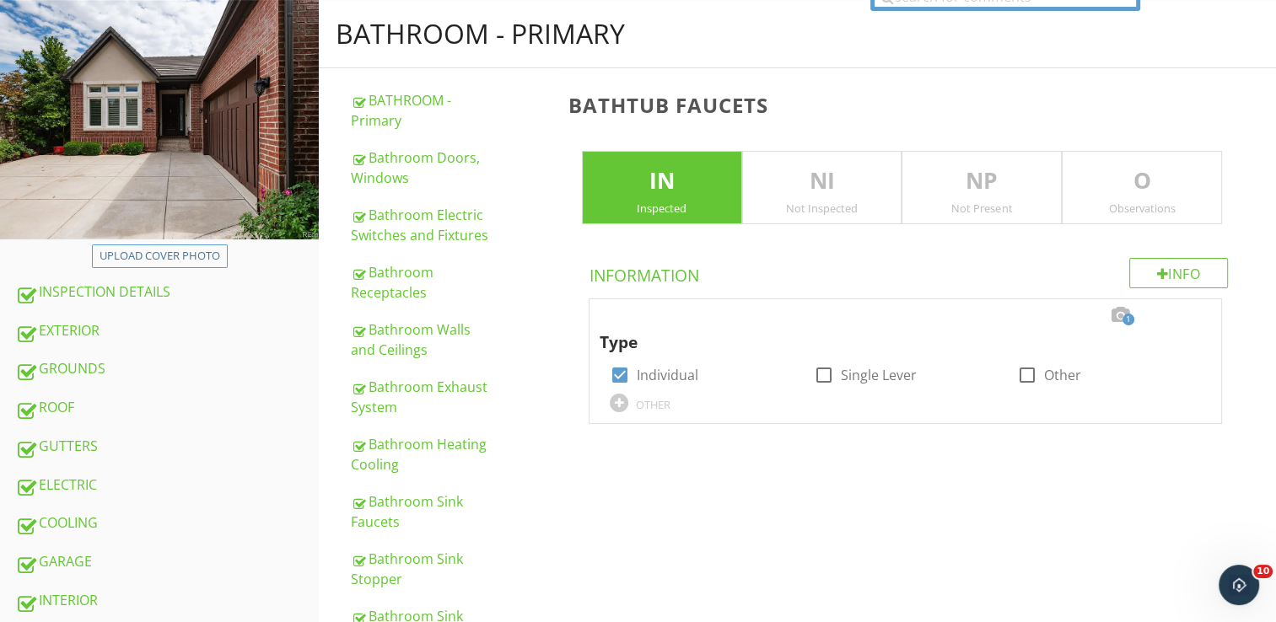
click at [1173, 187] on p "O" at bounding box center [1141, 181] width 159 height 34
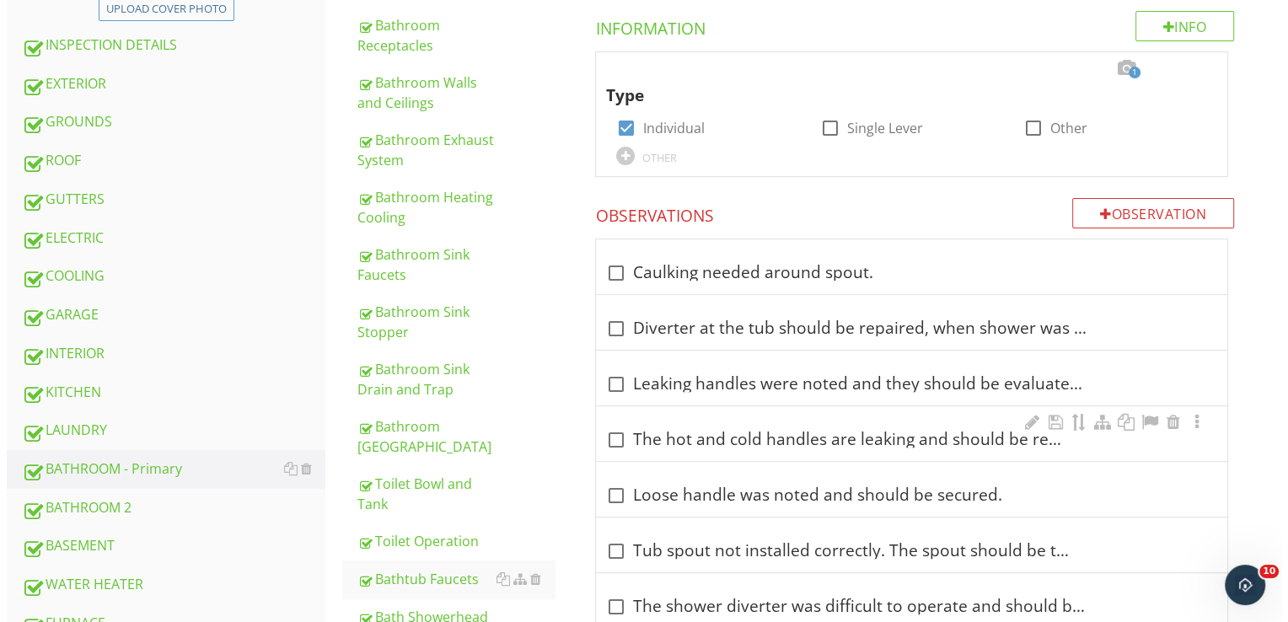
scroll to position [380, 0]
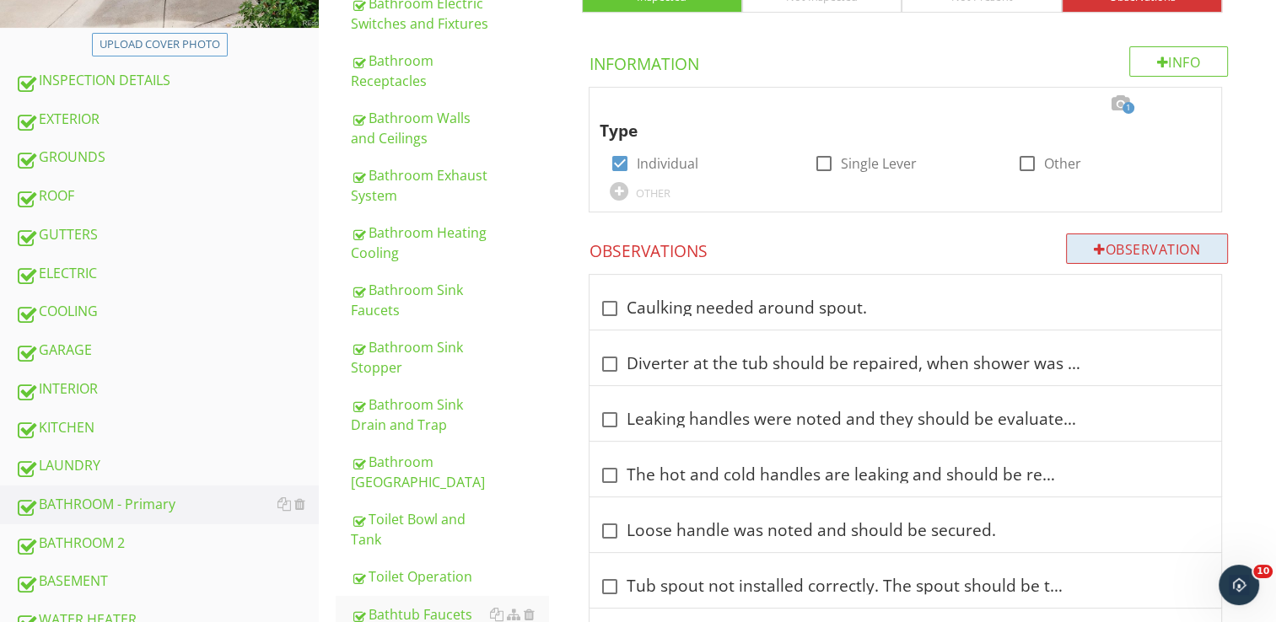
click at [1150, 238] on div "Observation" at bounding box center [1147, 249] width 162 height 30
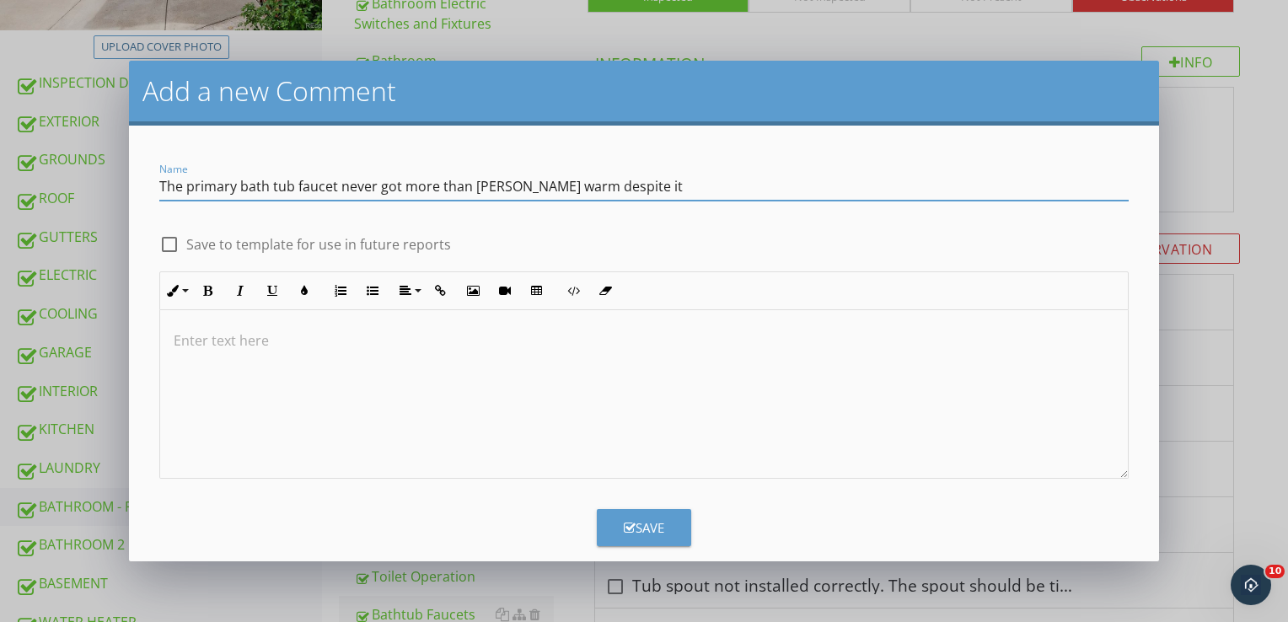
click at [684, 259] on div "Name The primary bath tub faucet never got more than luke warm despite it check…" at bounding box center [644, 312] width 990 height 333
click at [609, 180] on input "The primary bath tub faucet never got more than luke warm despite it" at bounding box center [644, 187] width 970 height 28
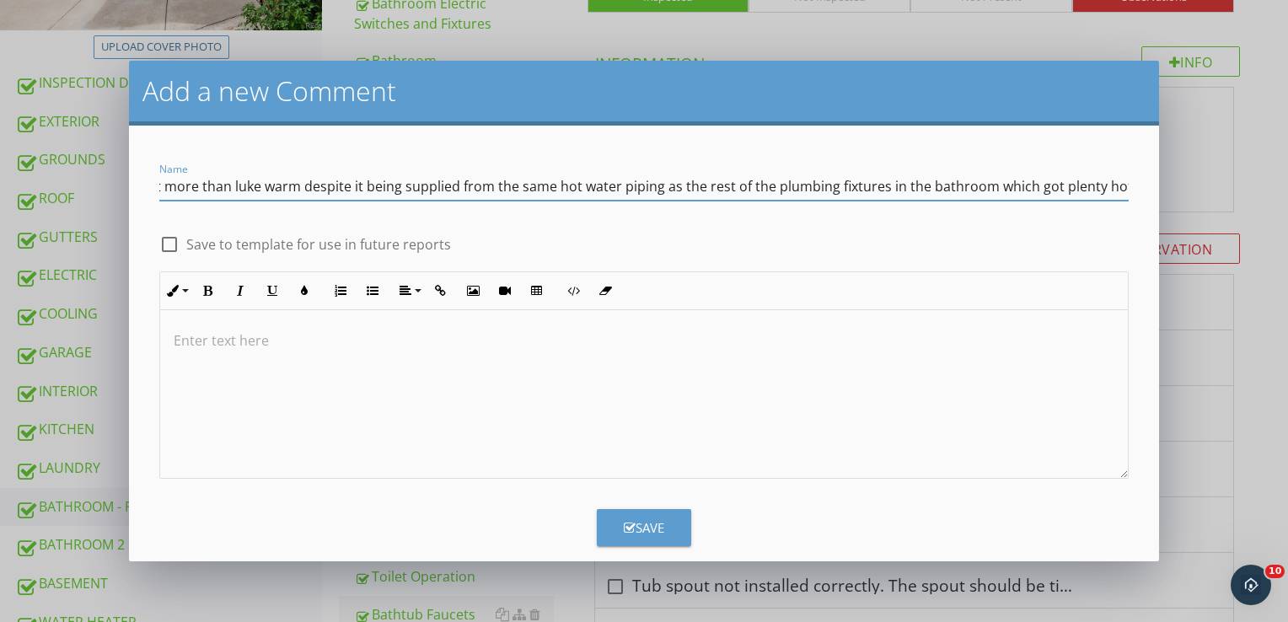
scroll to position [0, 245]
type input "The primary bath tub faucet never got more than luke warm despite it being supp…"
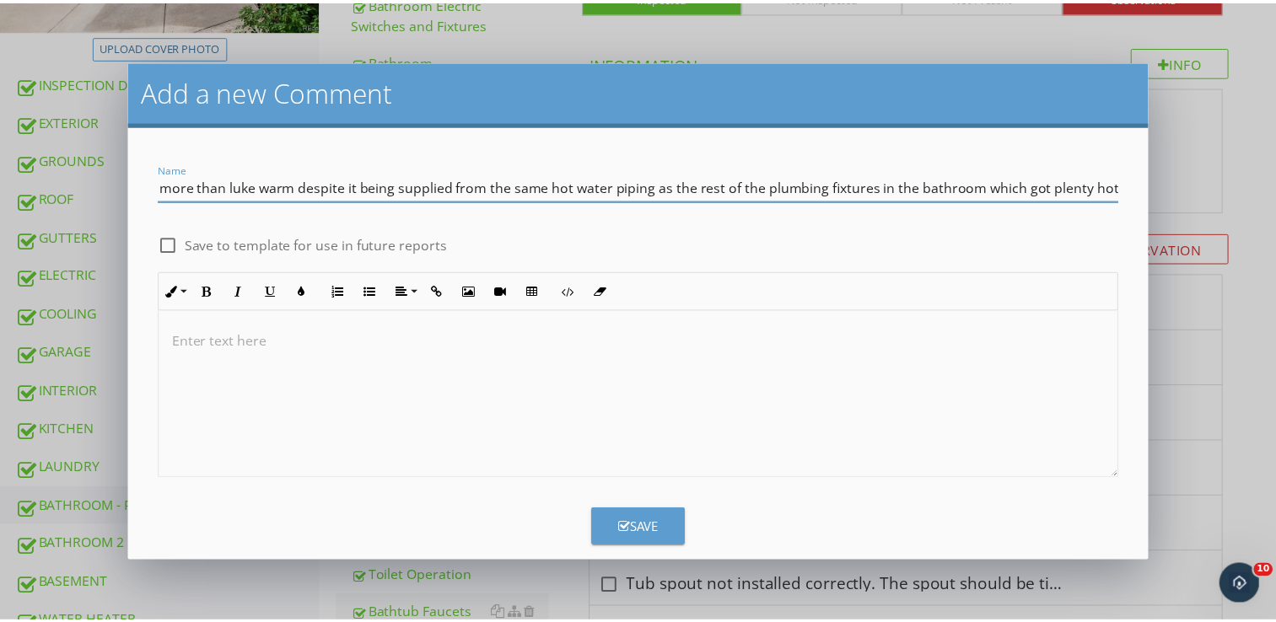
scroll to position [0, 0]
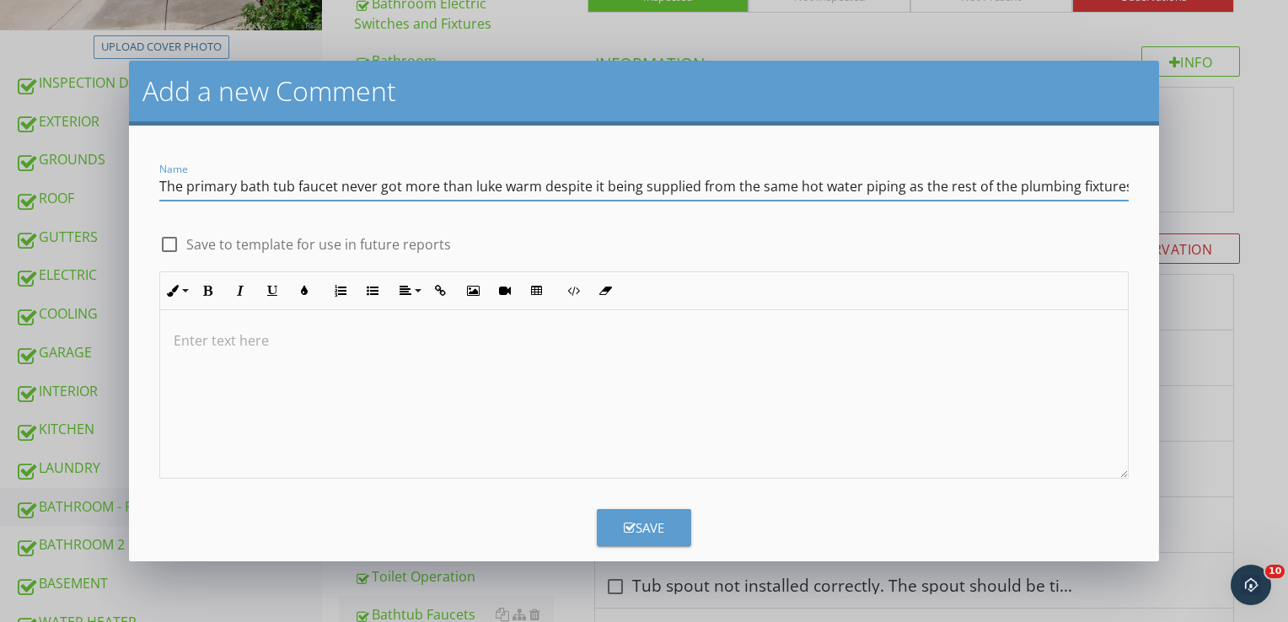
click at [180, 345] on p at bounding box center [644, 341] width 941 height 20
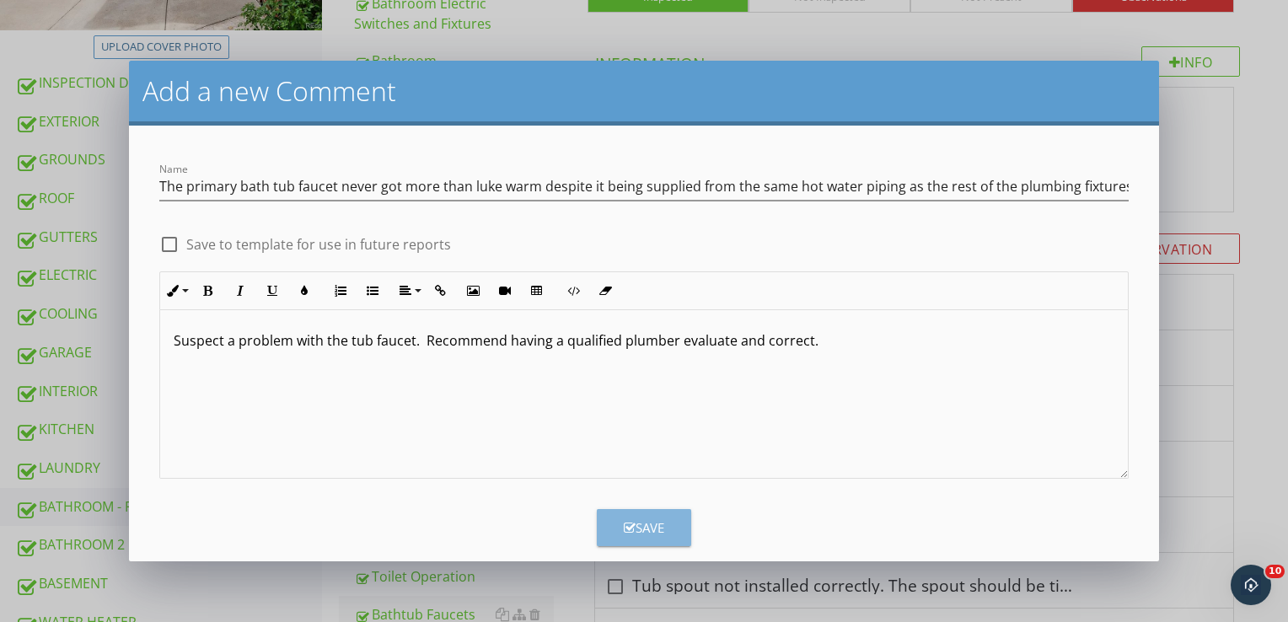
click at [648, 525] on div "Save" at bounding box center [644, 528] width 40 height 19
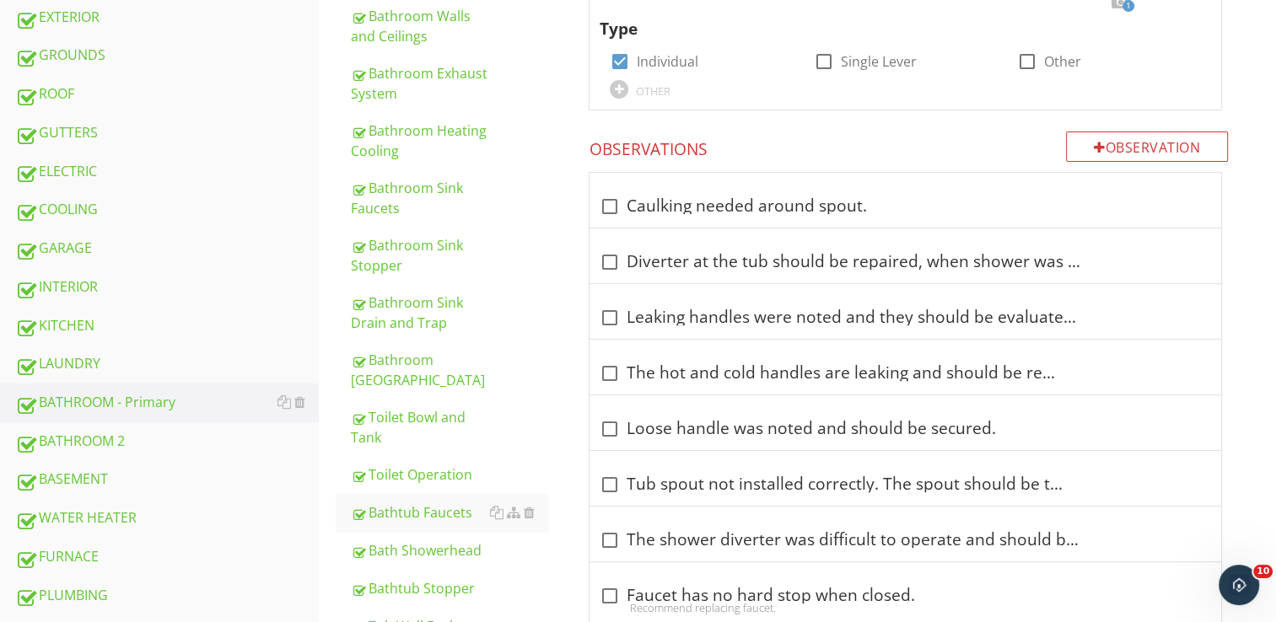
scroll to position [448, 0]
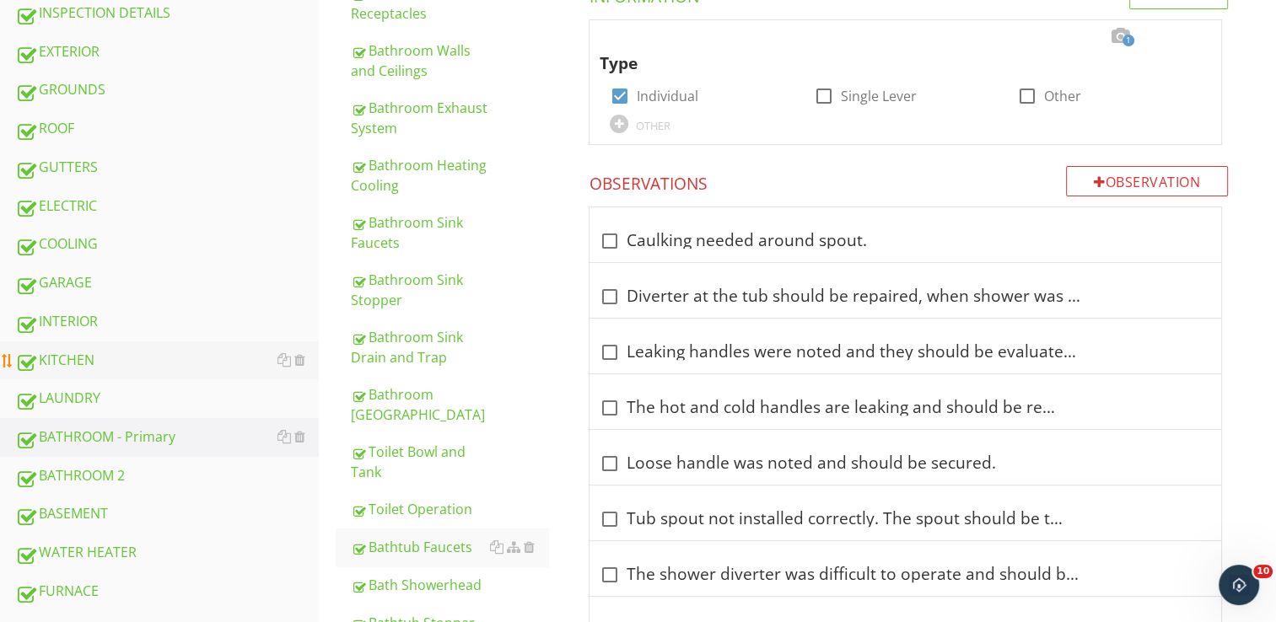
click at [89, 357] on div "KITCHEN" at bounding box center [167, 361] width 304 height 22
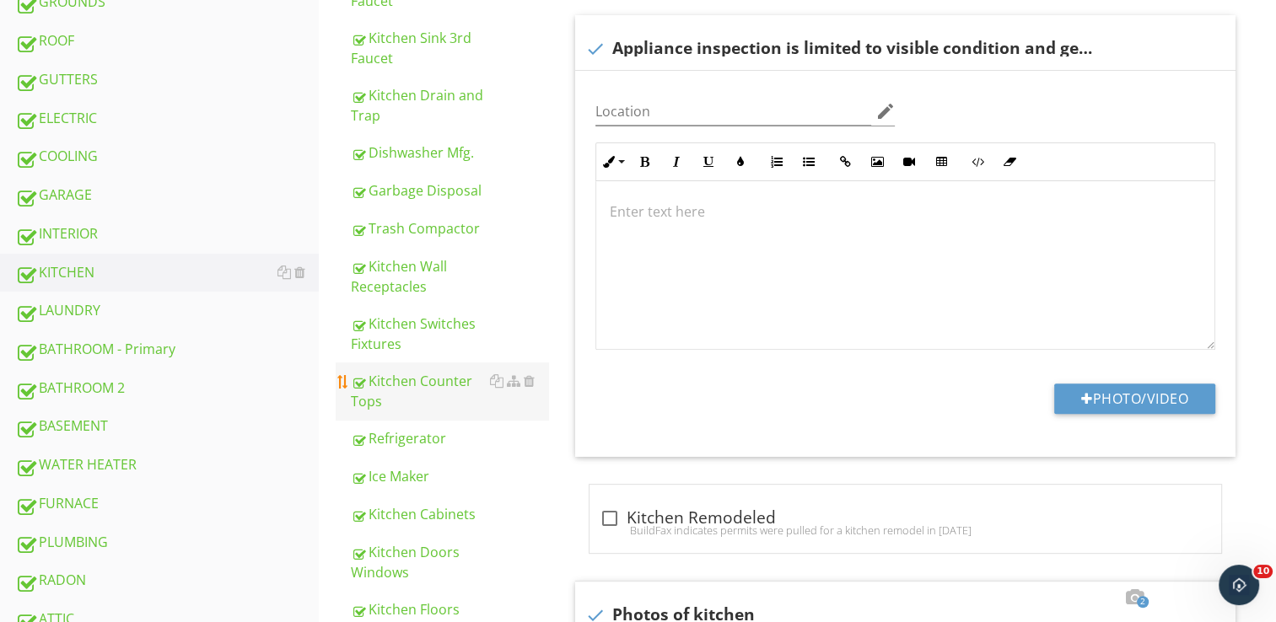
scroll to position [701, 0]
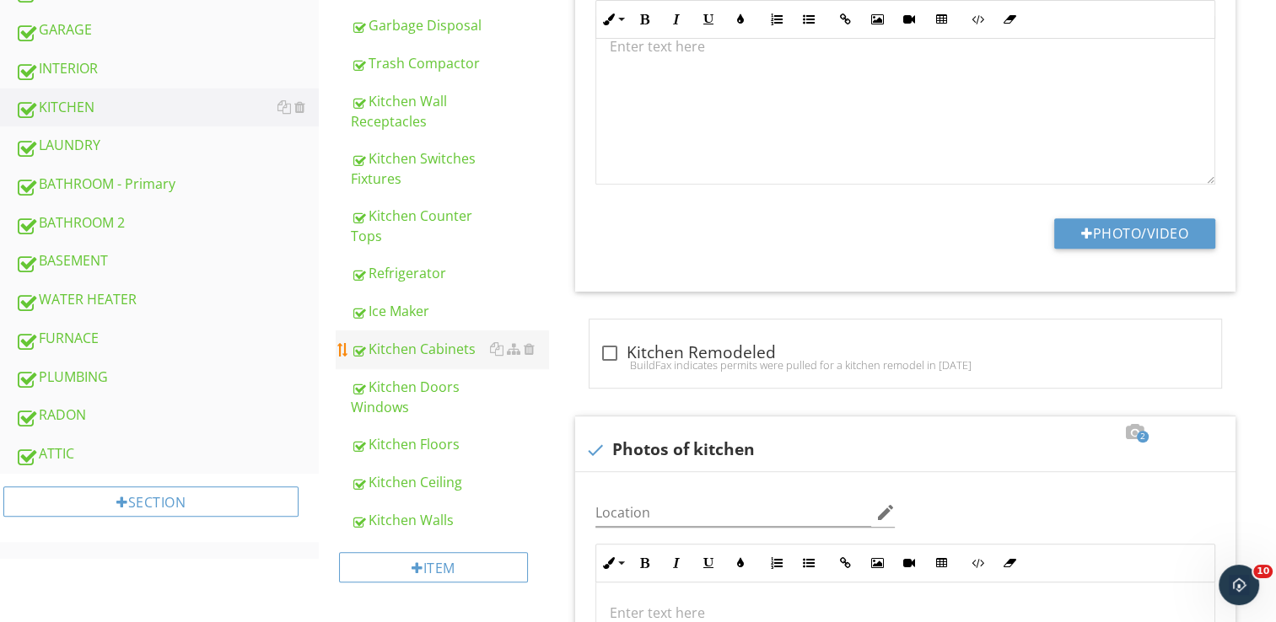
click at [435, 357] on div "Kitchen Cabinets" at bounding box center [449, 349] width 197 height 20
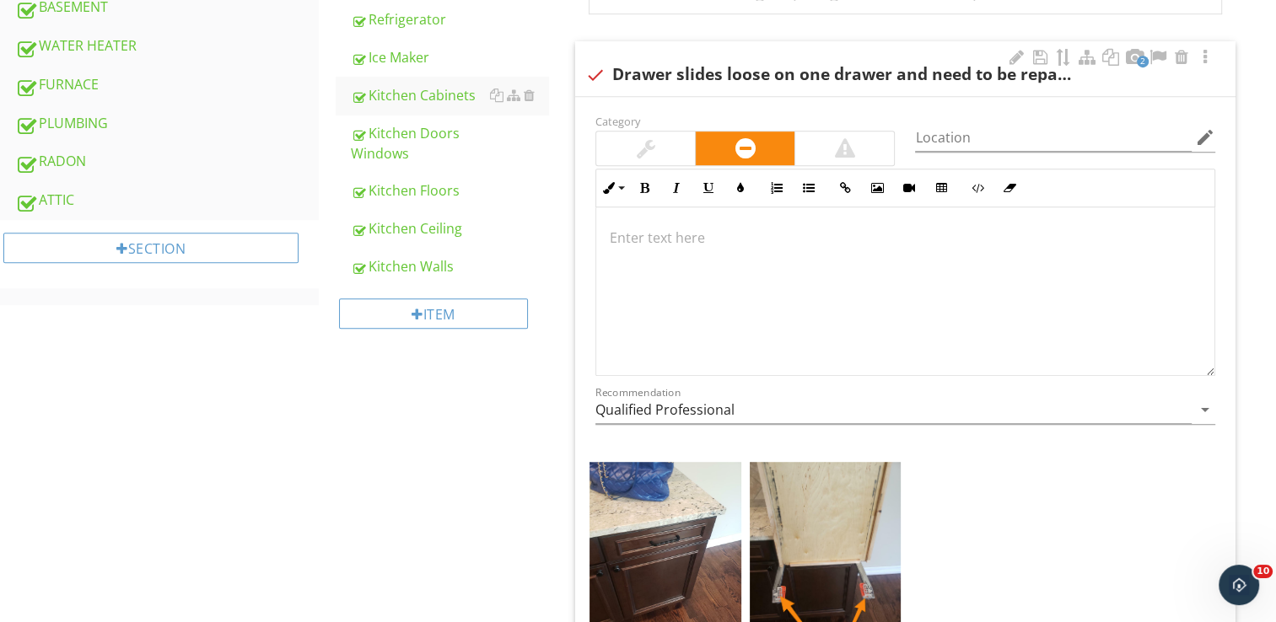
scroll to position [1038, 0]
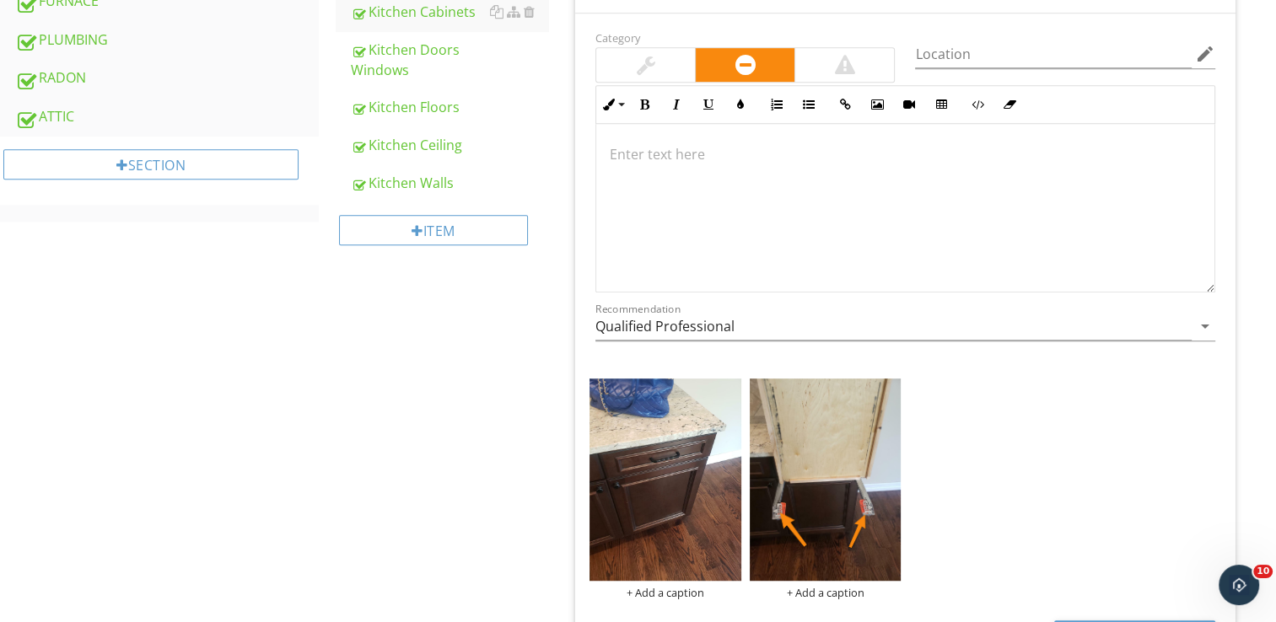
drag, startPoint x: 609, startPoint y: 157, endPoint x: 885, endPoint y: 174, distance: 276.2
click at [610, 159] on p at bounding box center [905, 154] width 591 height 20
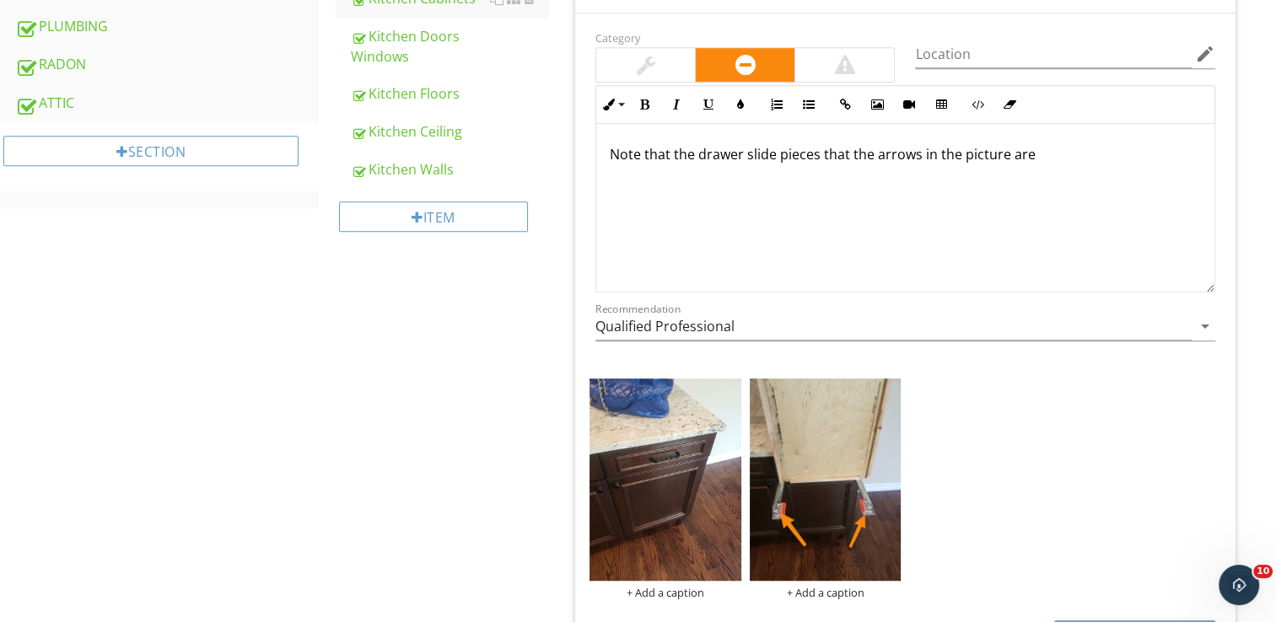
click at [1046, 152] on p "Note that the drawer slide pieces that the arrows in the picture are" at bounding box center [905, 154] width 591 height 20
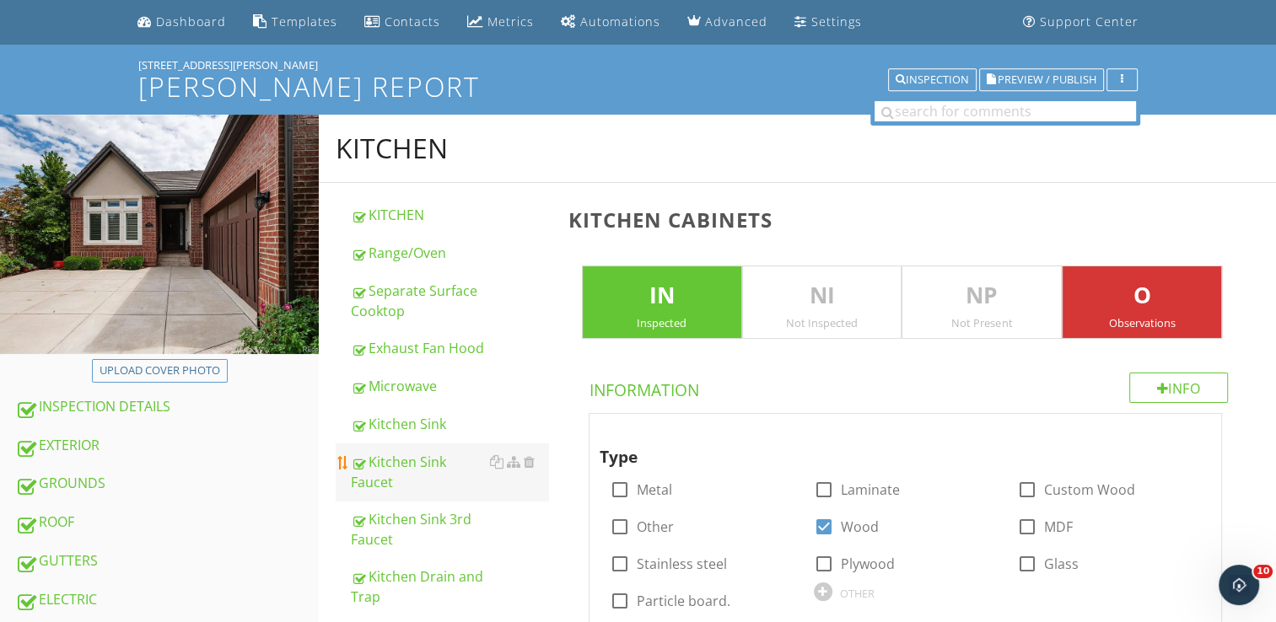
scroll to position [0, 0]
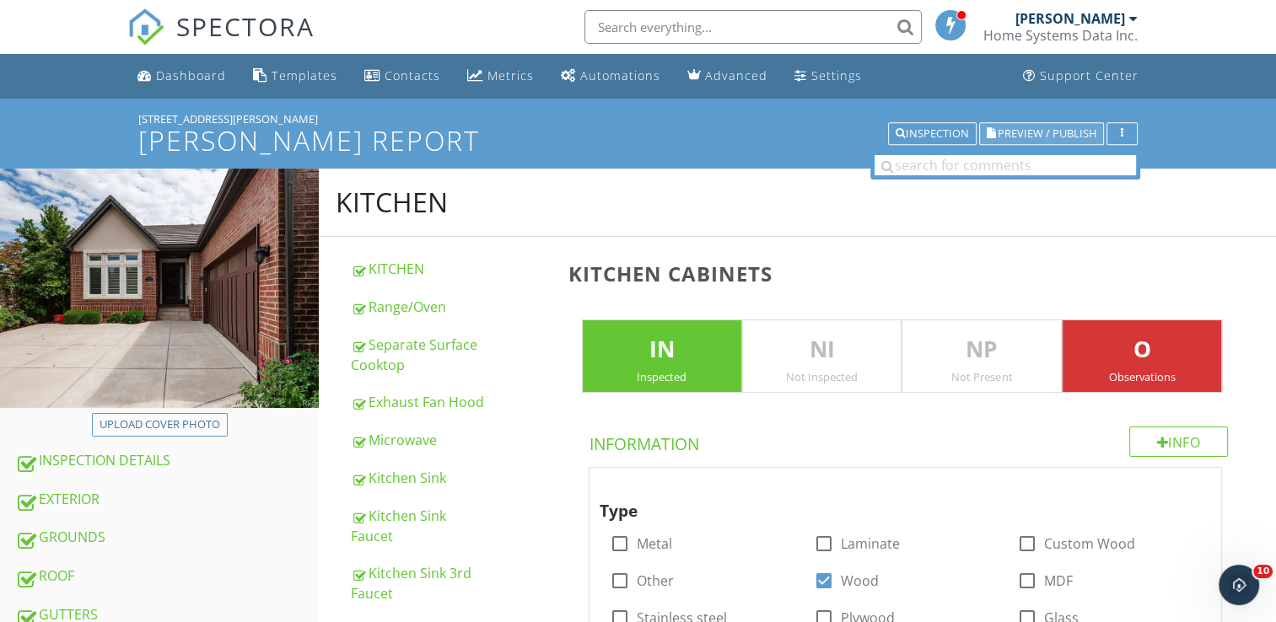
click at [1029, 130] on span "Preview / Publish" at bounding box center [1046, 133] width 99 height 11
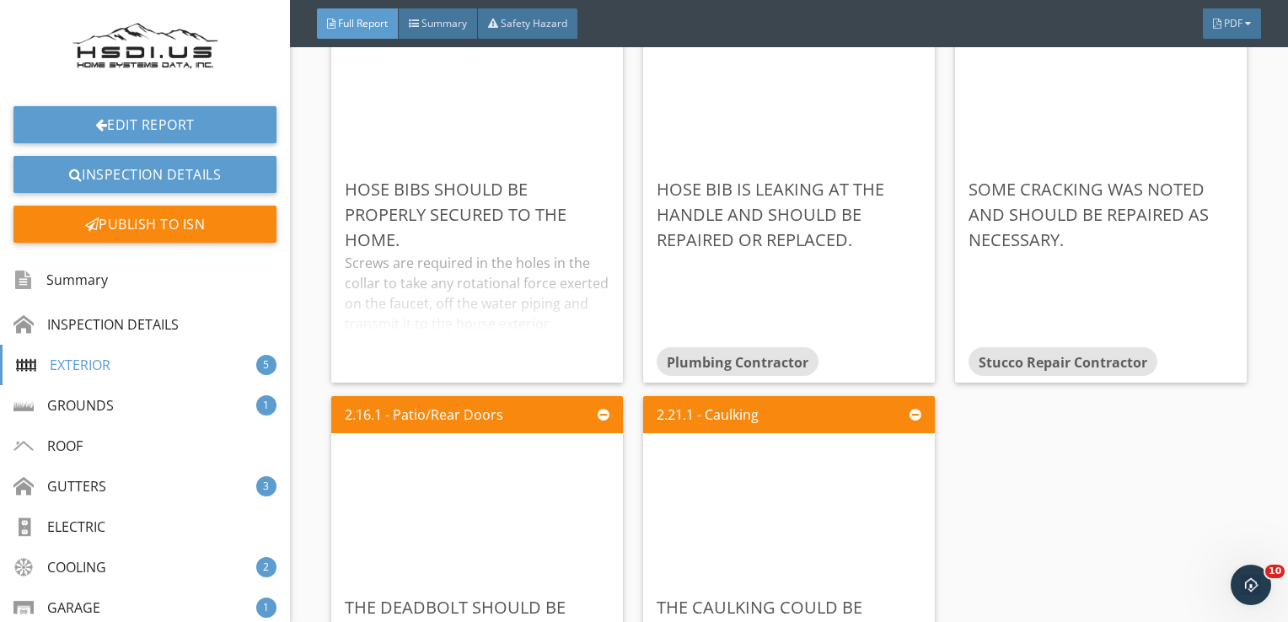
scroll to position [4469, 0]
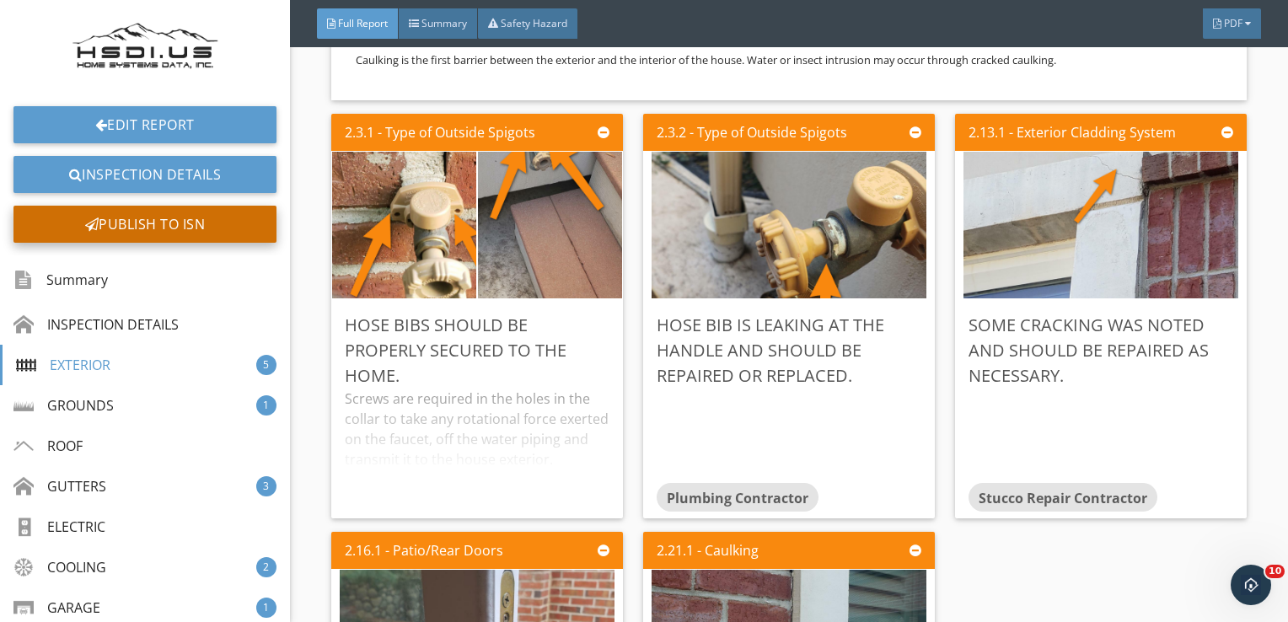
click at [169, 218] on div "Publish to ISN" at bounding box center [144, 224] width 263 height 37
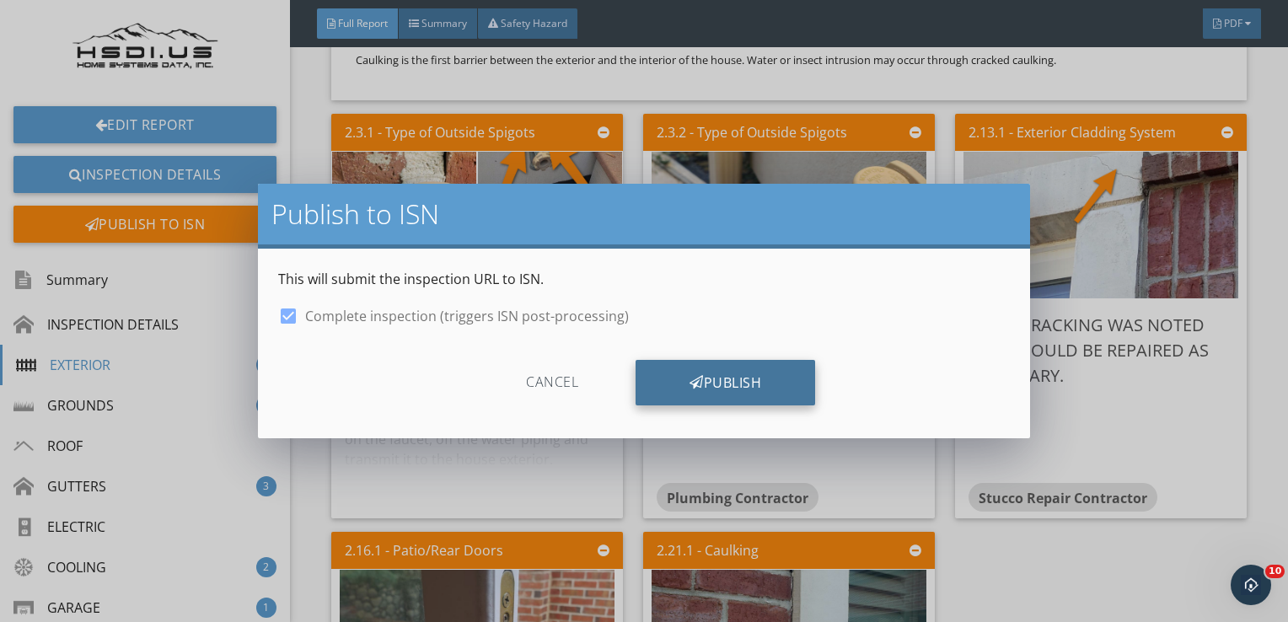
click at [729, 383] on div "Publish" at bounding box center [726, 383] width 180 height 46
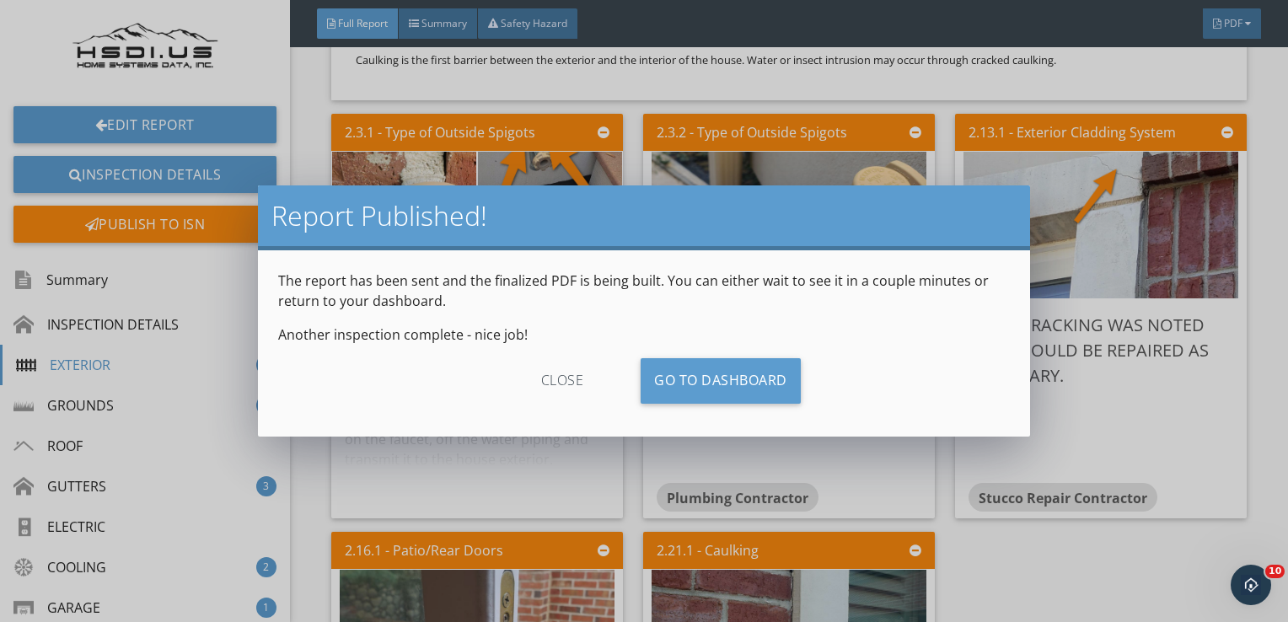
click at [1190, 474] on div "Report Published! The report has been sent and the finalized PDF is being built…" at bounding box center [644, 311] width 1288 height 622
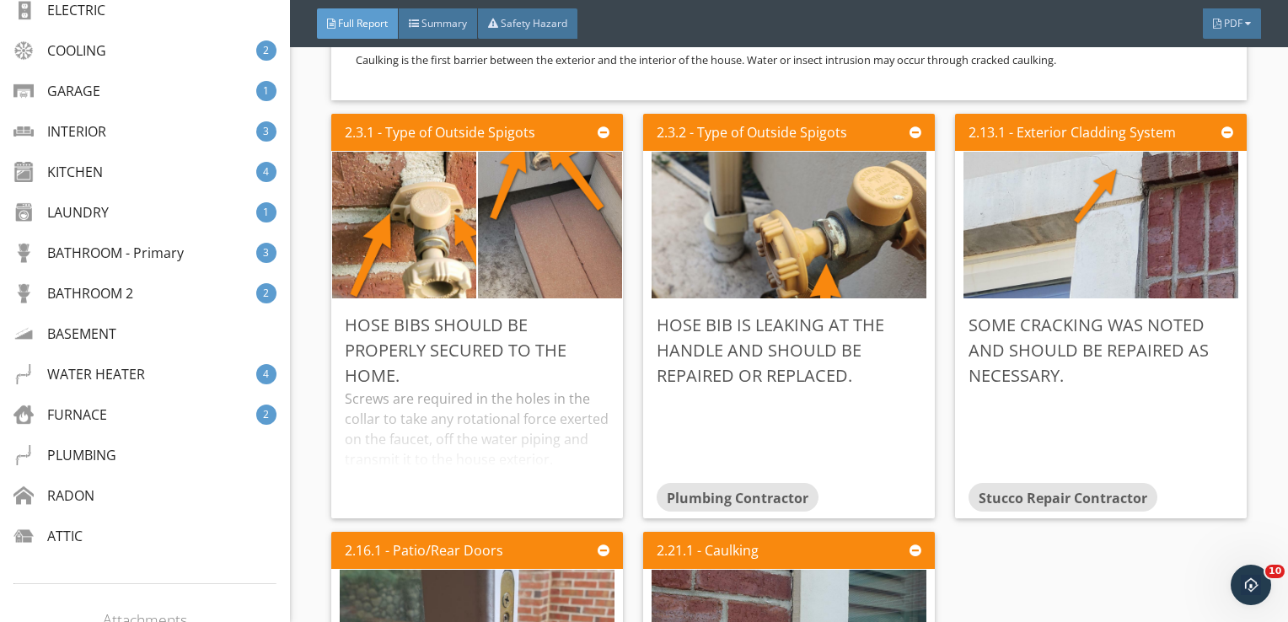
scroll to position [675, 0]
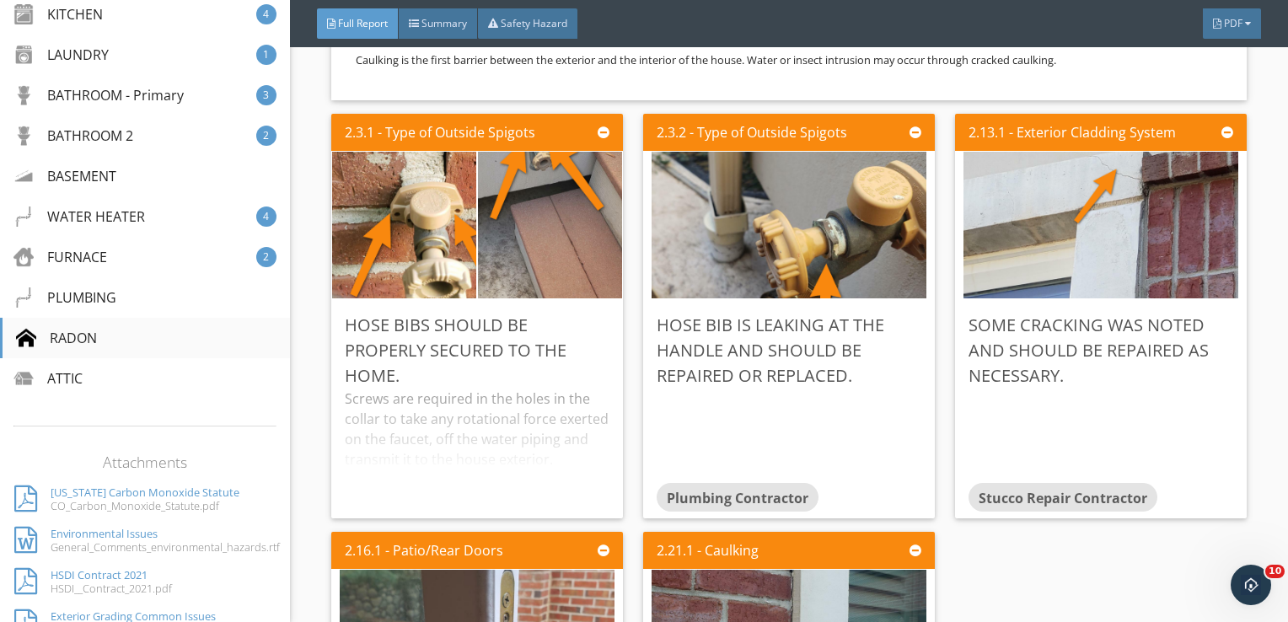
click at [86, 339] on div "RADON" at bounding box center [56, 338] width 81 height 20
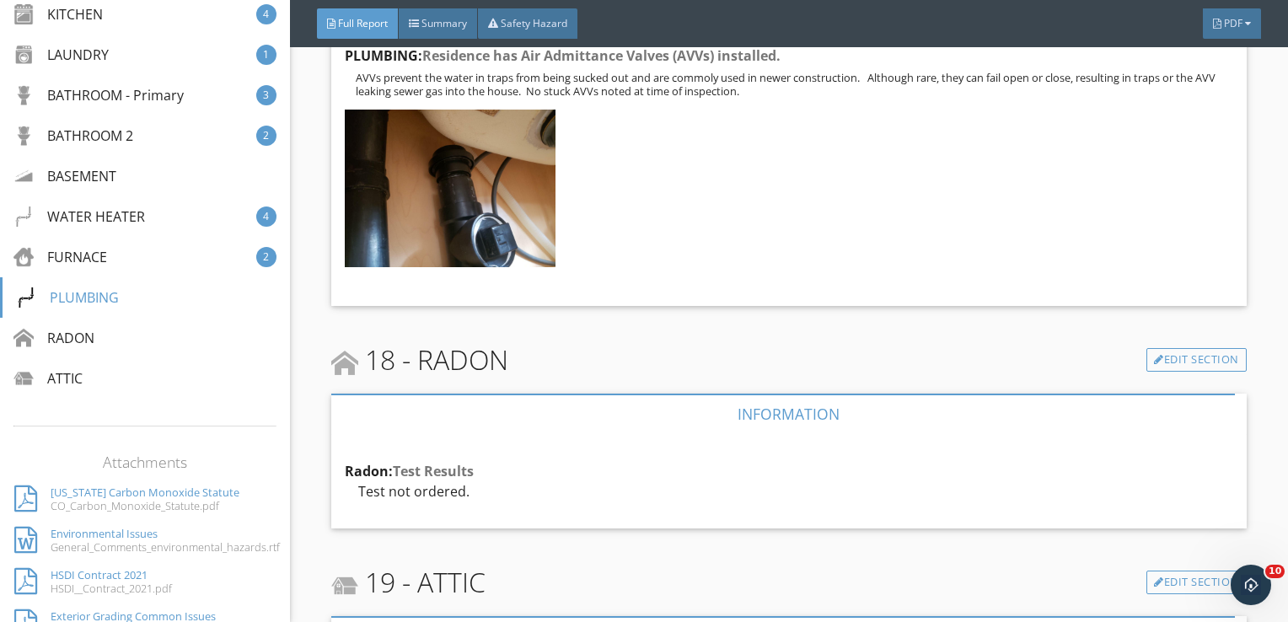
scroll to position [40490, 0]
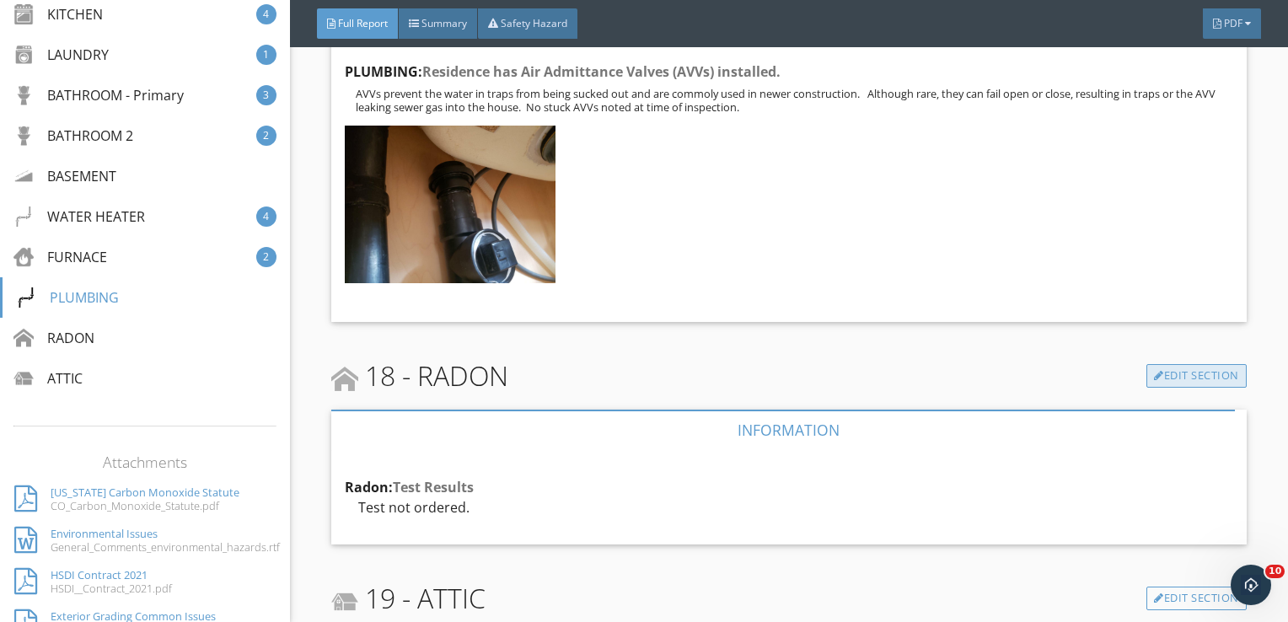
click at [1180, 364] on link "Edit Section" at bounding box center [1197, 376] width 100 height 24
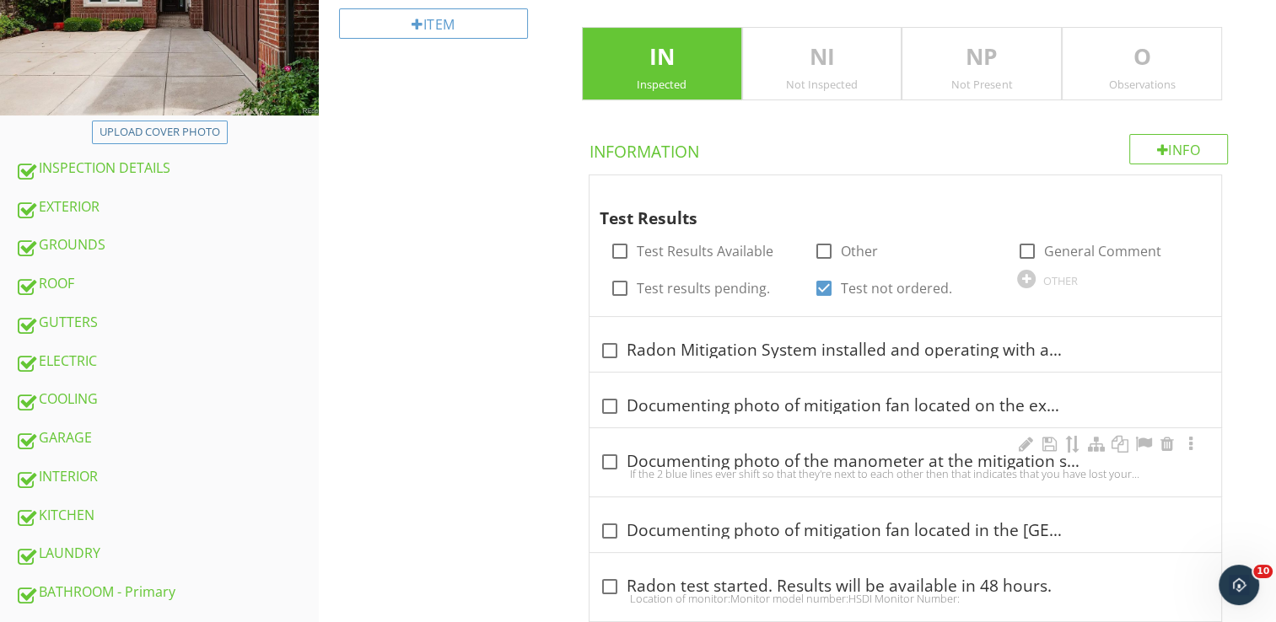
scroll to position [253, 0]
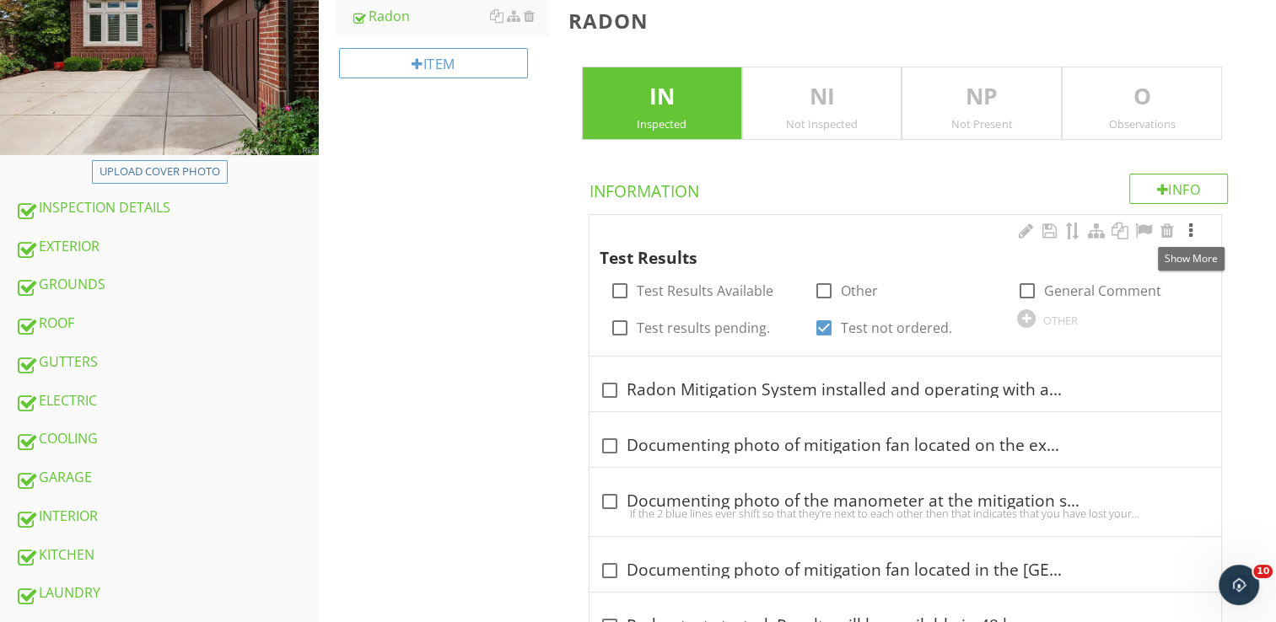
click at [1195, 231] on div at bounding box center [1190, 231] width 20 height 17
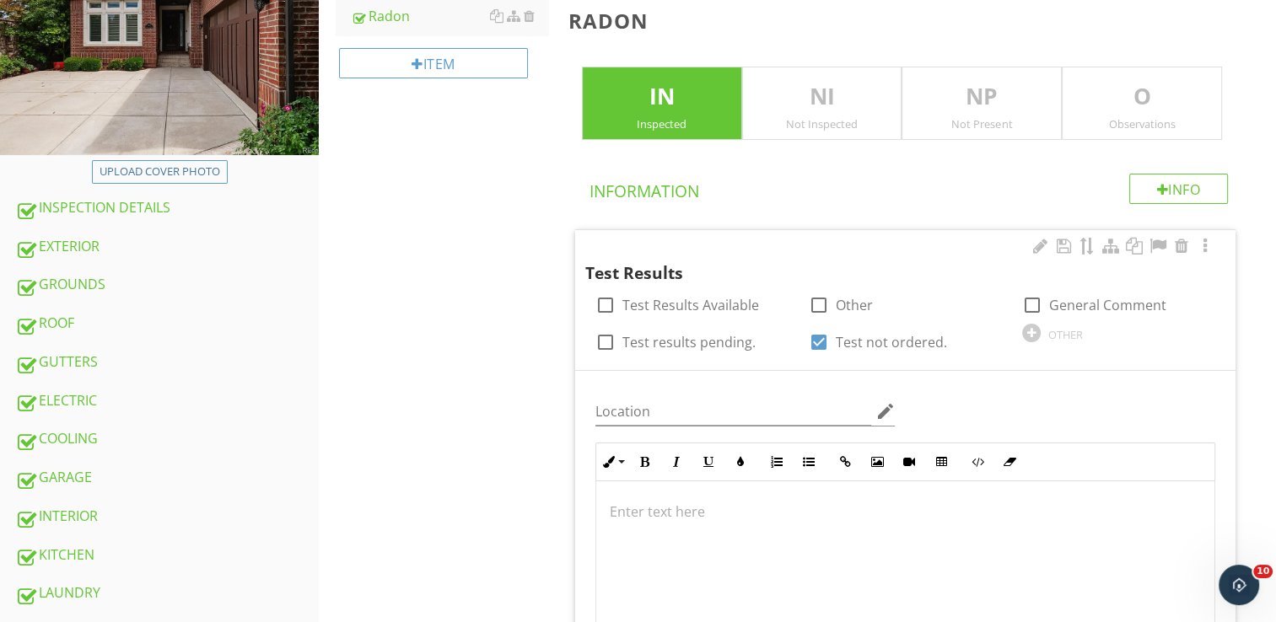
click at [605, 511] on div at bounding box center [905, 565] width 618 height 169
click at [904, 508] on p "But Buyer and their agent confirmed that" at bounding box center [905, 512] width 591 height 20
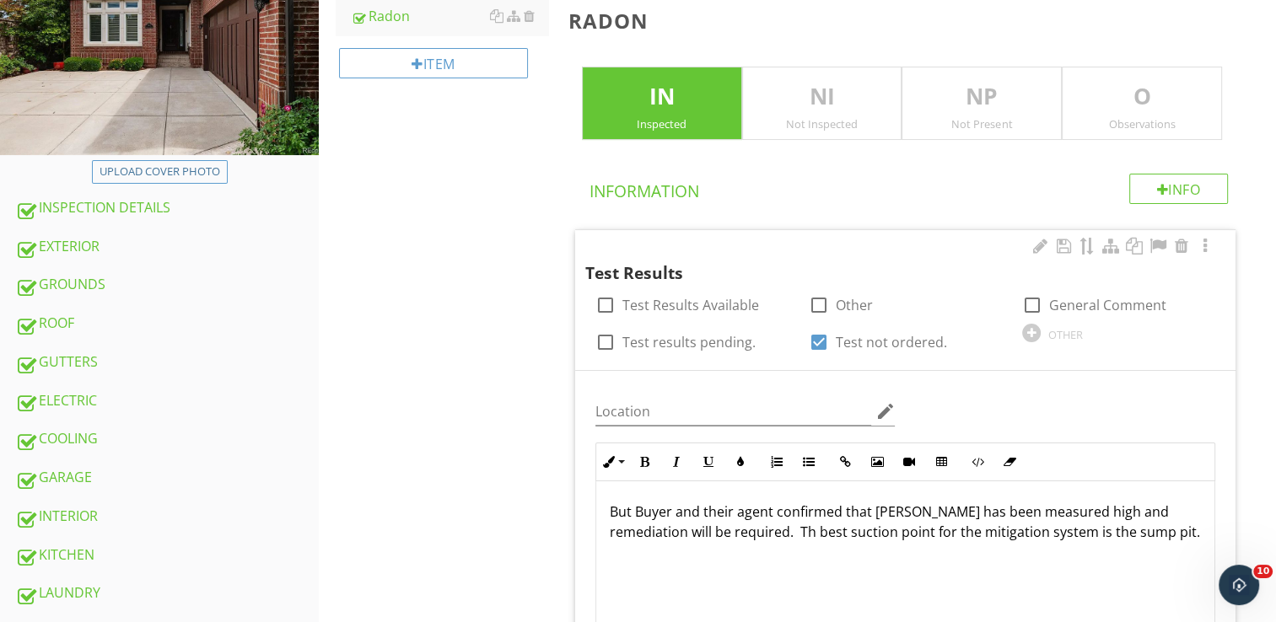
click at [904, 530] on p "But Buyer and their agent confirmed that Radon has been measured high and remed…" at bounding box center [905, 522] width 591 height 40
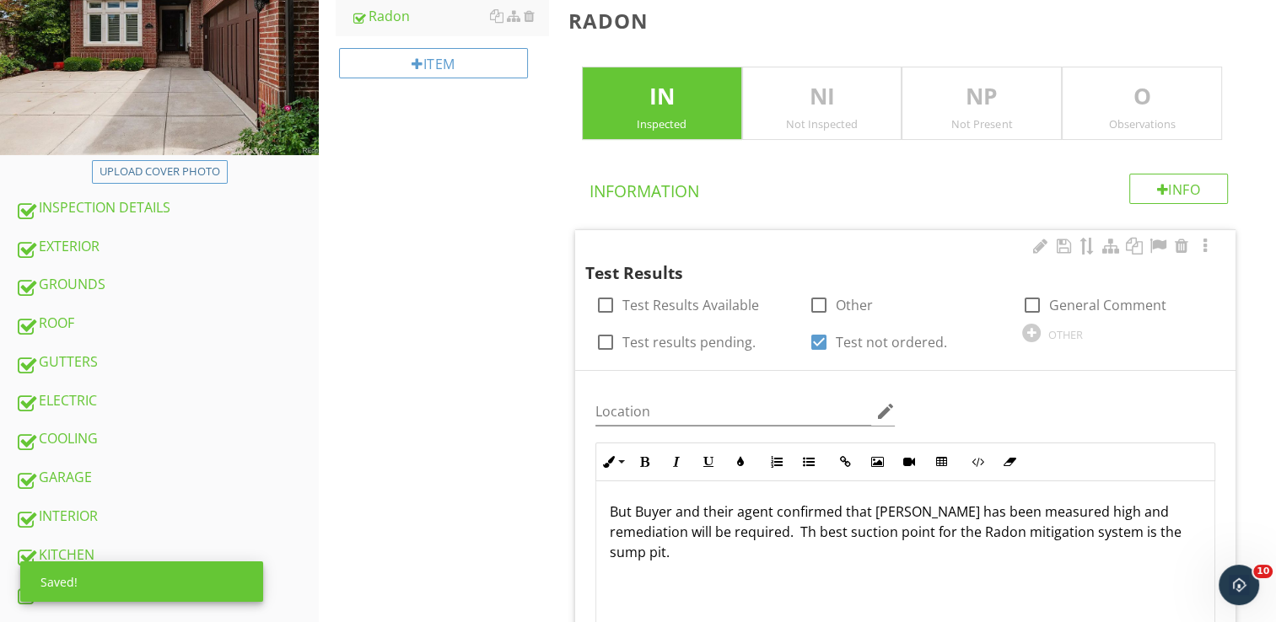
click at [732, 535] on p "But Buyer and their agent confirmed that Radon has been measured high and remed…" at bounding box center [905, 532] width 591 height 61
click at [1071, 578] on div "But Buyer and their agent confirmed that Radon has been measured high and remed…" at bounding box center [905, 565] width 618 height 169
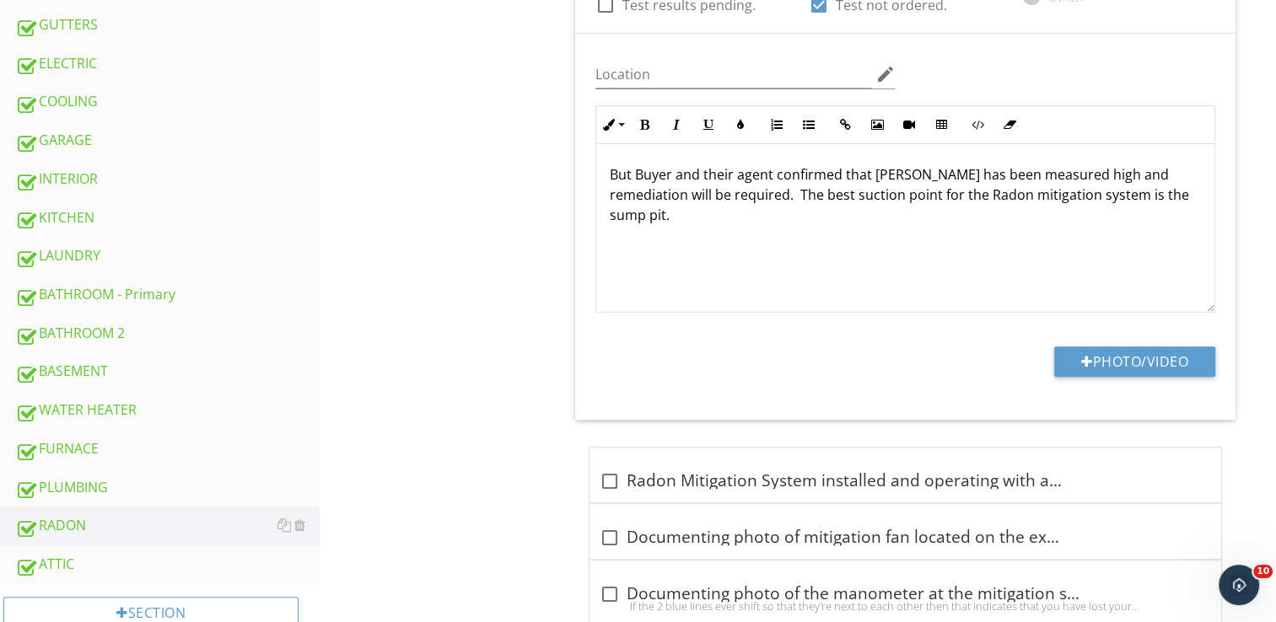
scroll to position [0, 0]
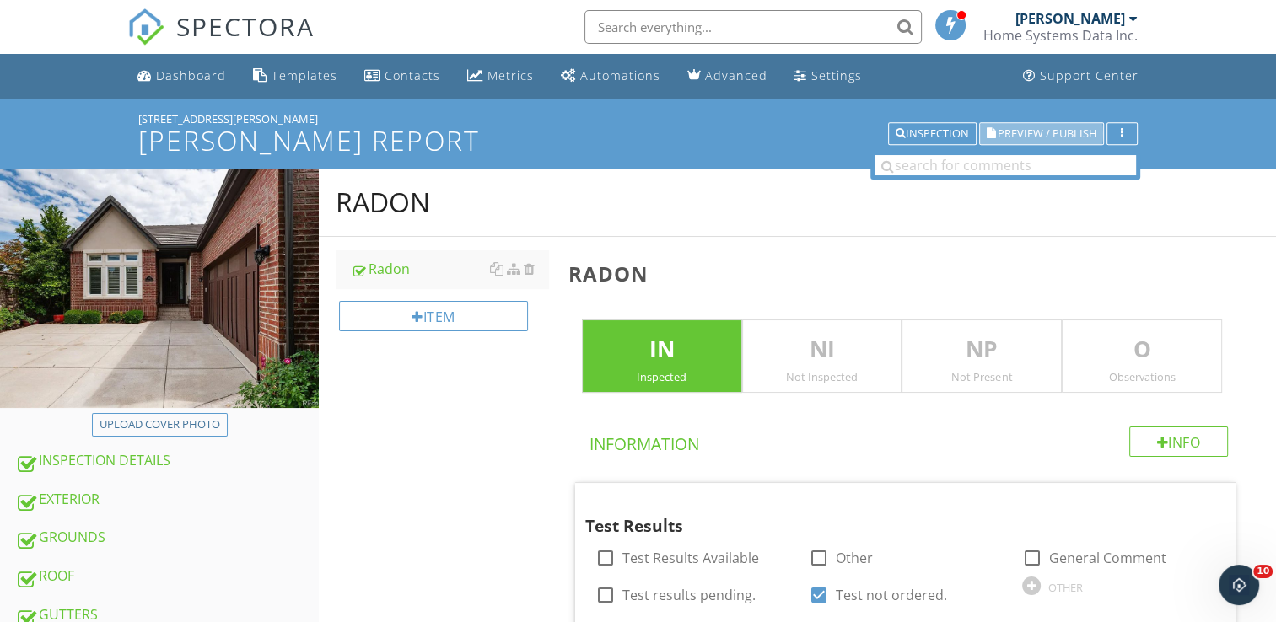
click at [1054, 131] on span "Preview / Publish" at bounding box center [1046, 133] width 99 height 11
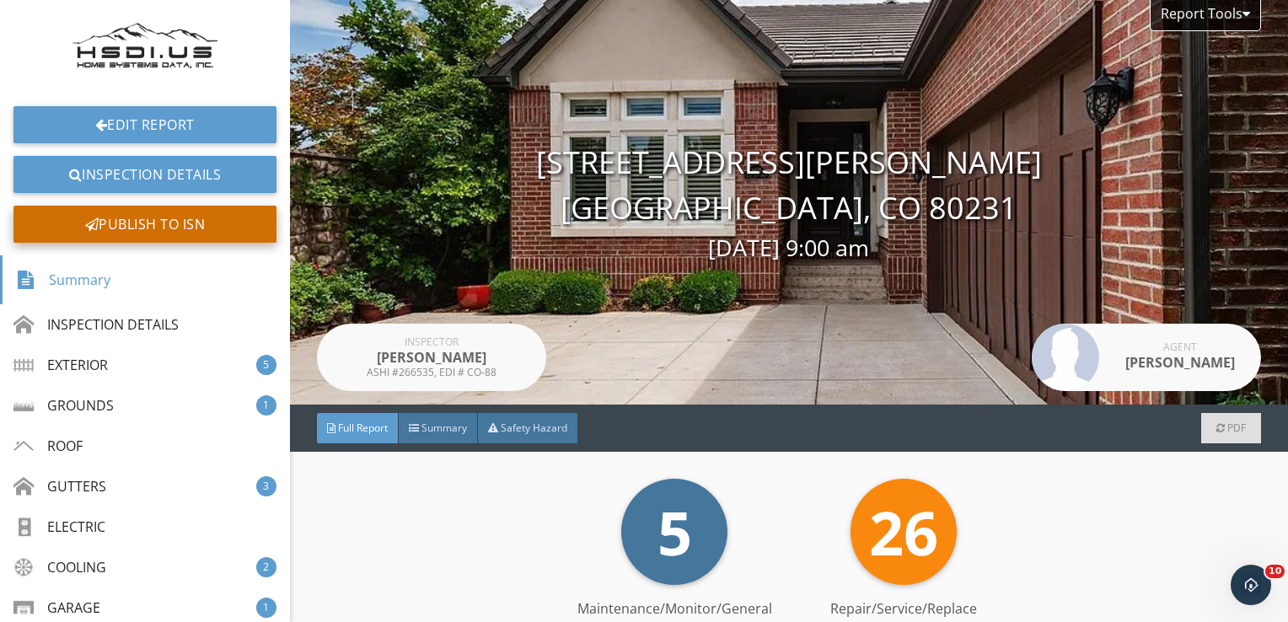
click at [160, 224] on div "Publish to ISN" at bounding box center [144, 224] width 263 height 37
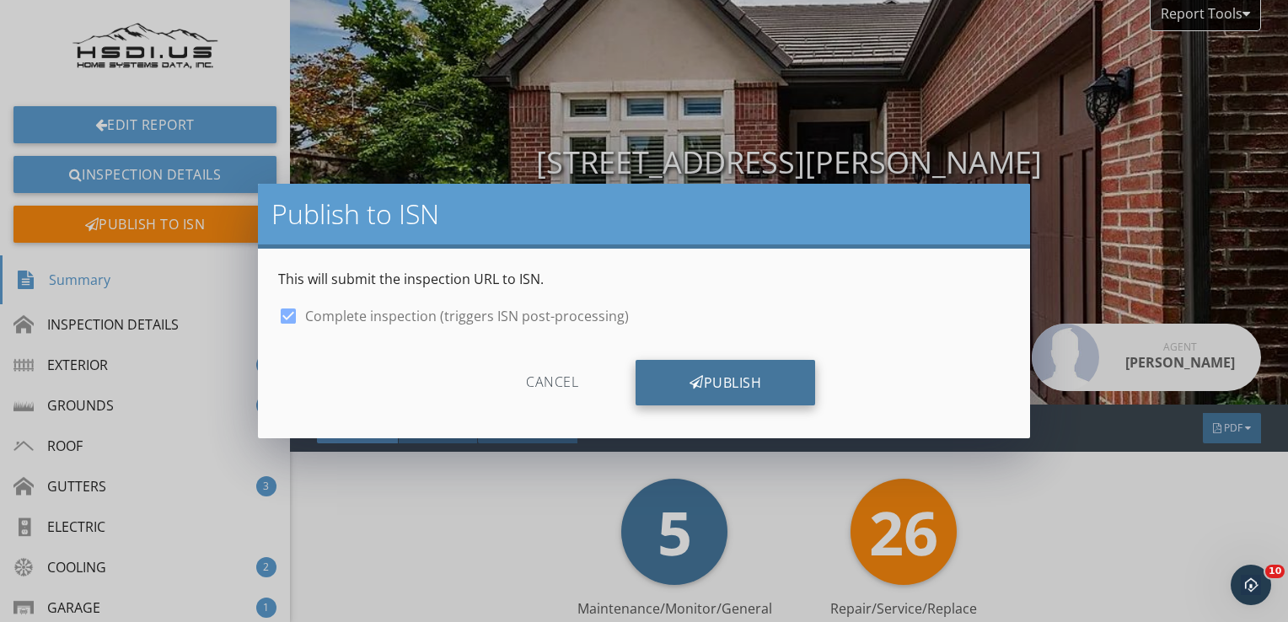
click at [694, 387] on icon at bounding box center [697, 383] width 14 height 19
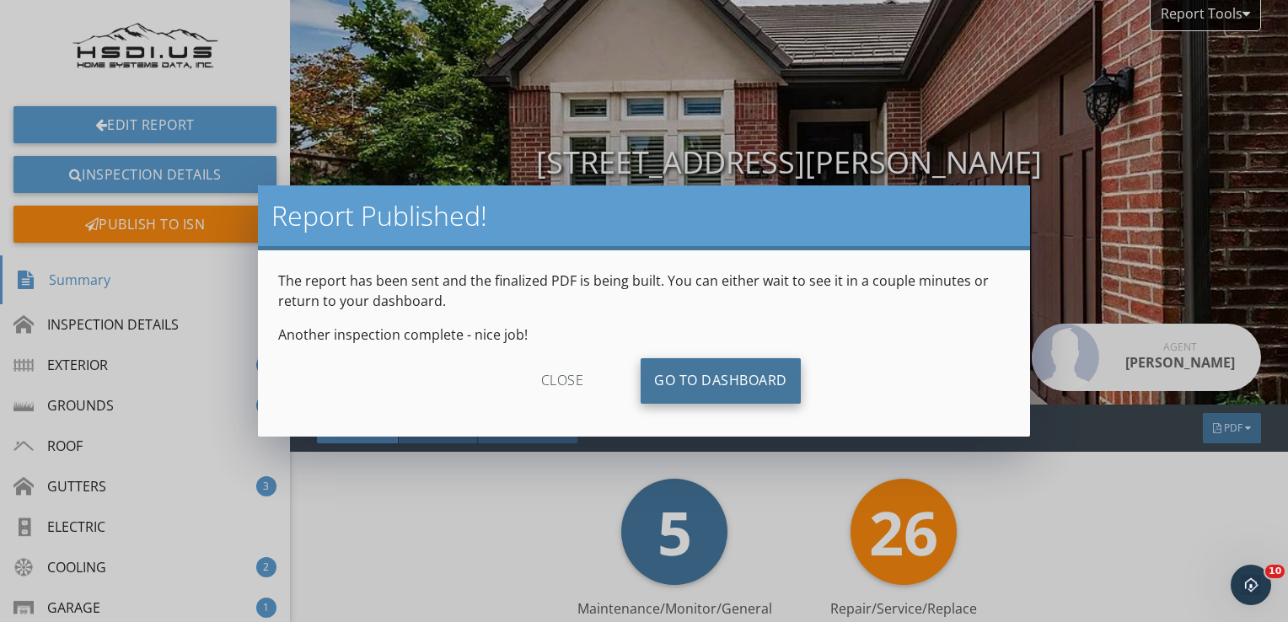
click at [742, 381] on link "Go To Dashboard" at bounding box center [721, 381] width 160 height 46
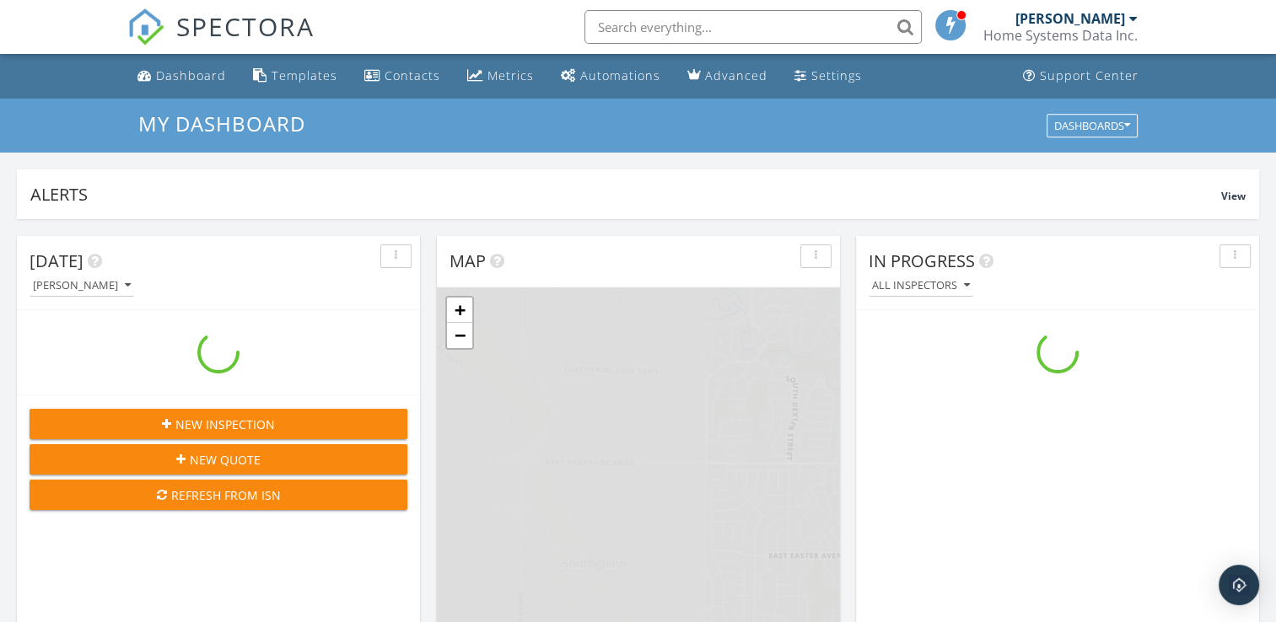
scroll to position [1561, 1302]
